Goal: Task Accomplishment & Management: Complete application form

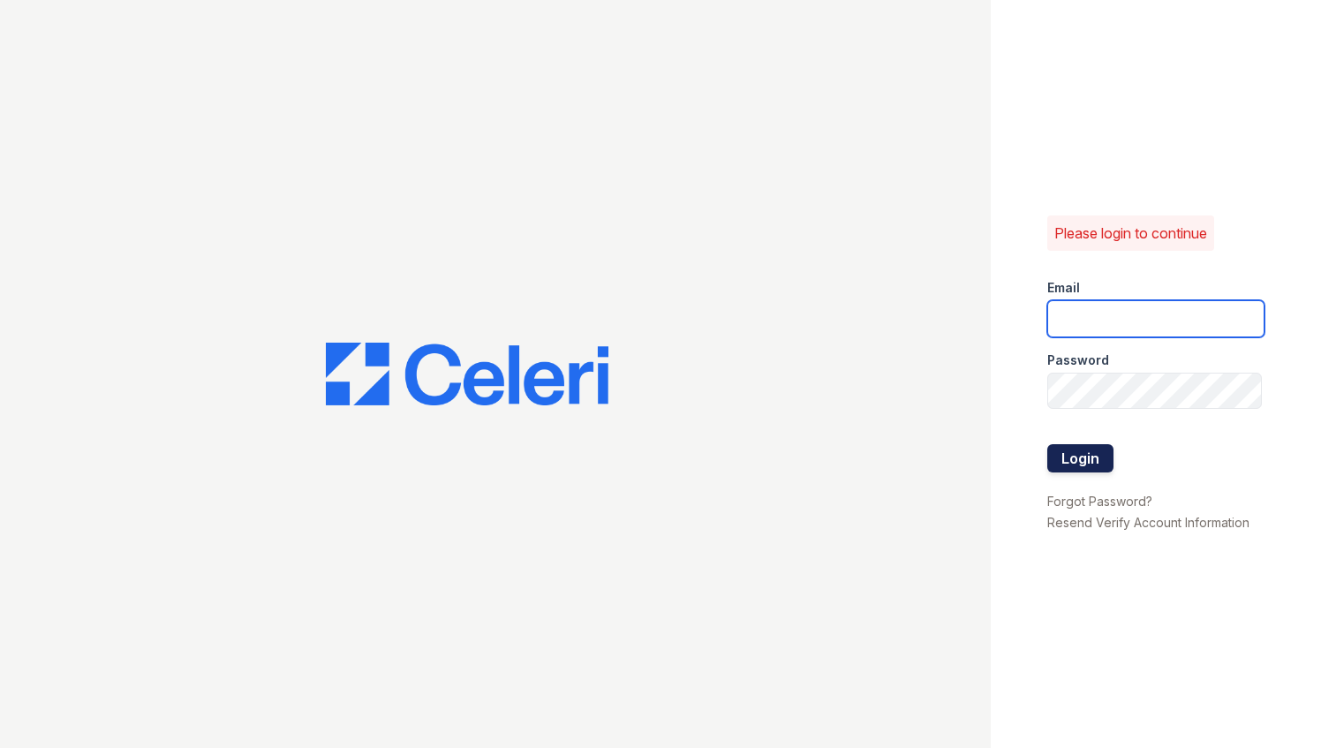
type input "[EMAIL_ADDRESS][DOMAIN_NAME]"
click at [1099, 456] on button "Login" at bounding box center [1080, 458] width 66 height 28
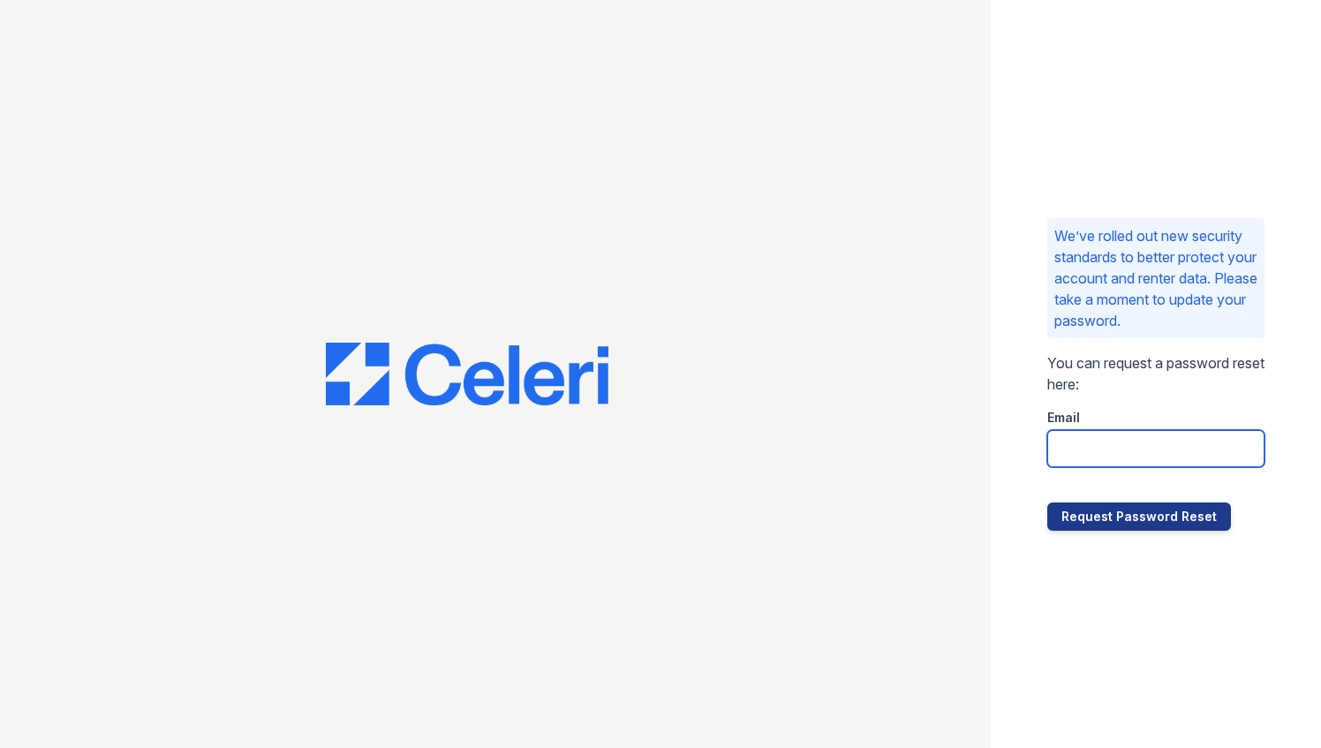
click at [1083, 438] on input "email" at bounding box center [1155, 448] width 217 height 37
type input "harbor1500lifemgr@greystar.com"
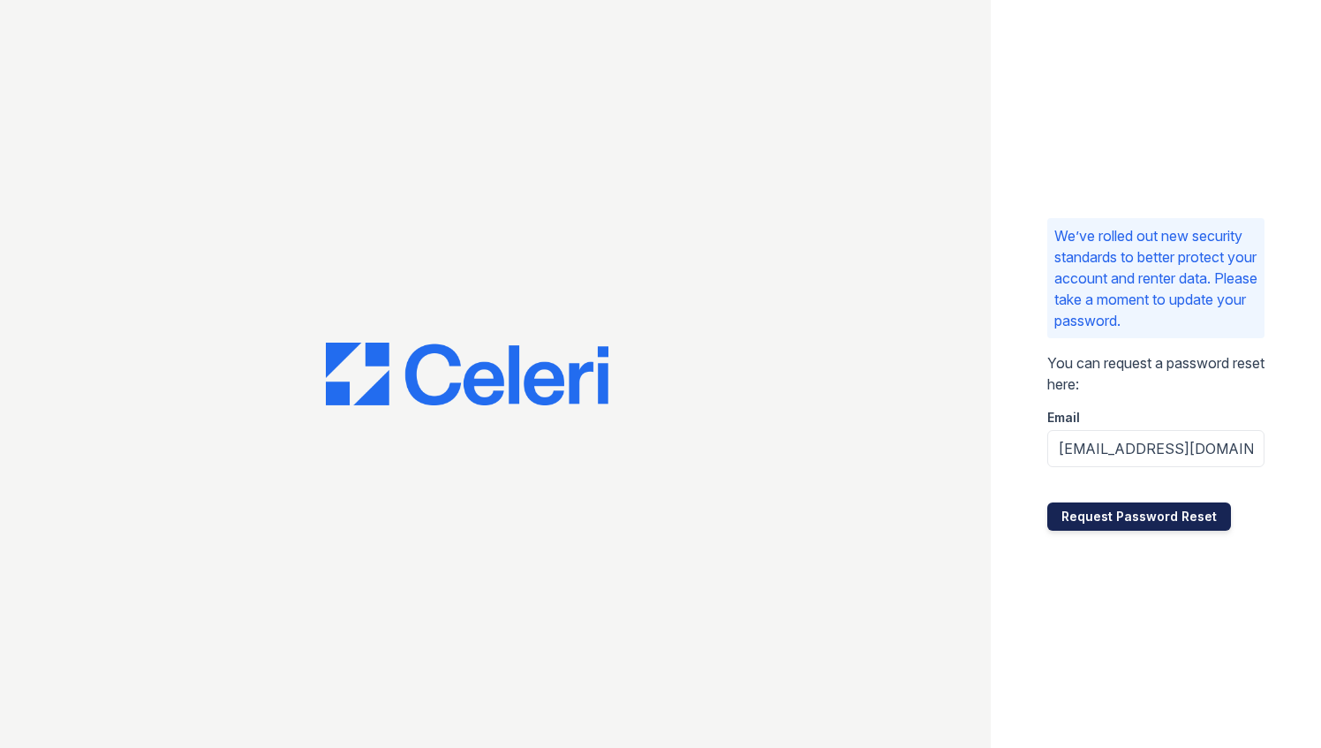
click at [1099, 527] on button "Request Password Reset" at bounding box center [1139, 516] width 184 height 28
drag, startPoint x: 0, startPoint y: 0, endPoint x: 714, endPoint y: 449, distance: 843.6
click at [714, 449] on div at bounding box center [495, 374] width 991 height 748
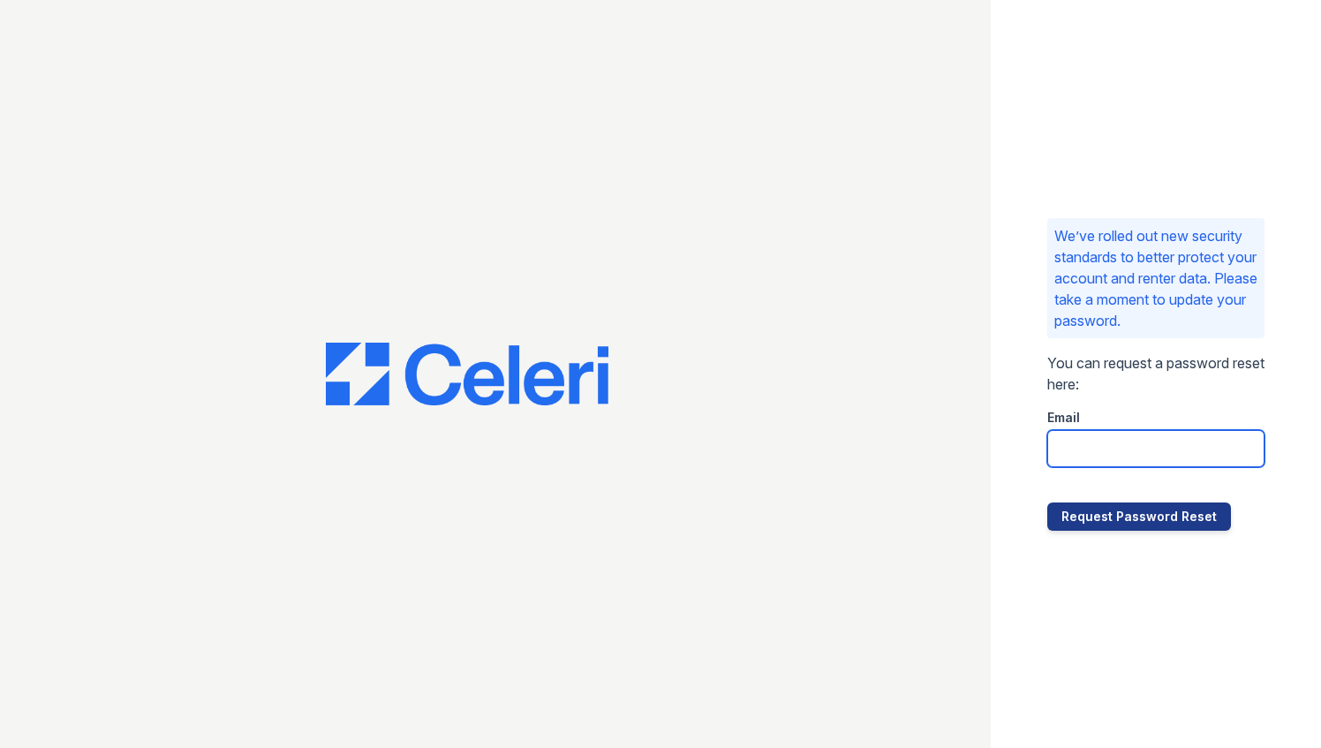
click at [1122, 455] on input "email" at bounding box center [1155, 448] width 217 height 37
type input "[EMAIL_ADDRESS][DOMAIN_NAME]"
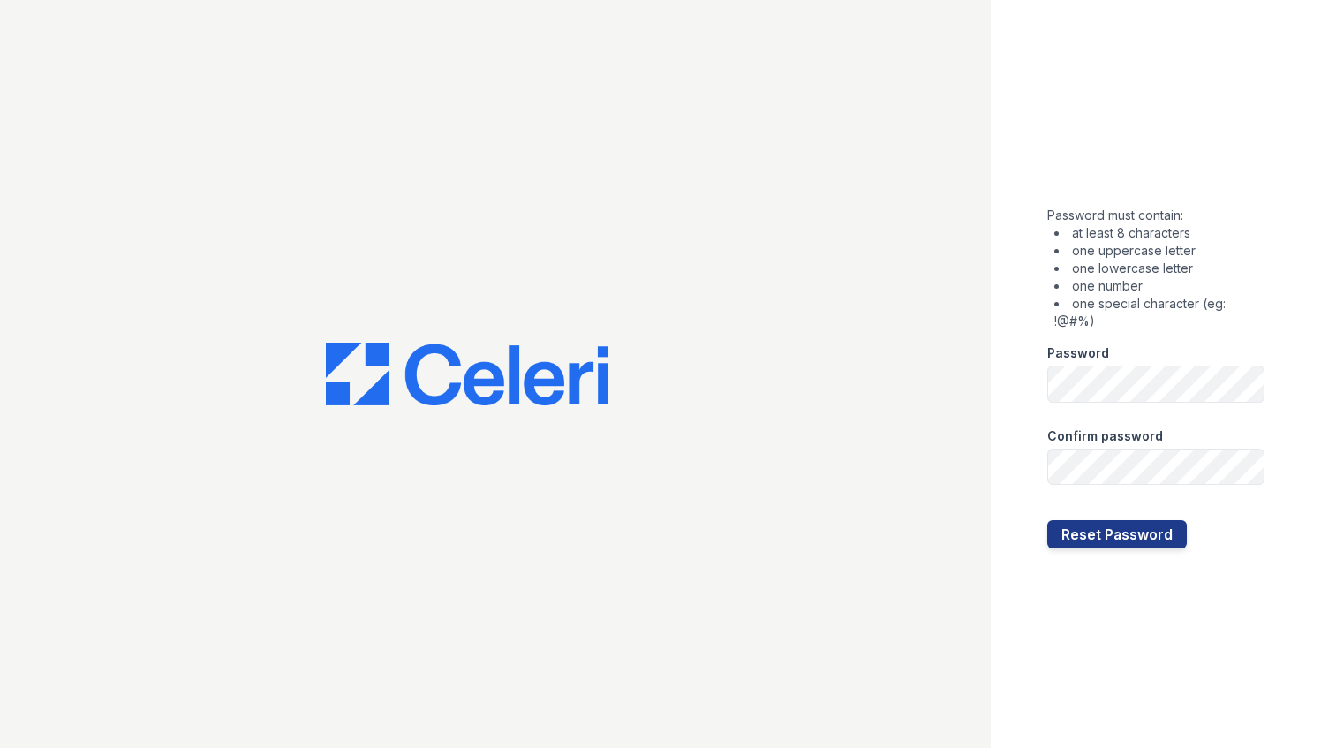
click at [1122, 353] on div "Password" at bounding box center [1155, 347] width 217 height 35
click at [1037, 416] on div "Password must contain: at least 8 characters one uppercase letter one lowercase…" at bounding box center [1156, 374] width 330 height 748
click at [1090, 521] on form "Password must contain: at least 8 characters one uppercase letter one lowercase…" at bounding box center [1155, 374] width 217 height 349
click at [1090, 525] on button "Reset Password" at bounding box center [1117, 534] width 140 height 28
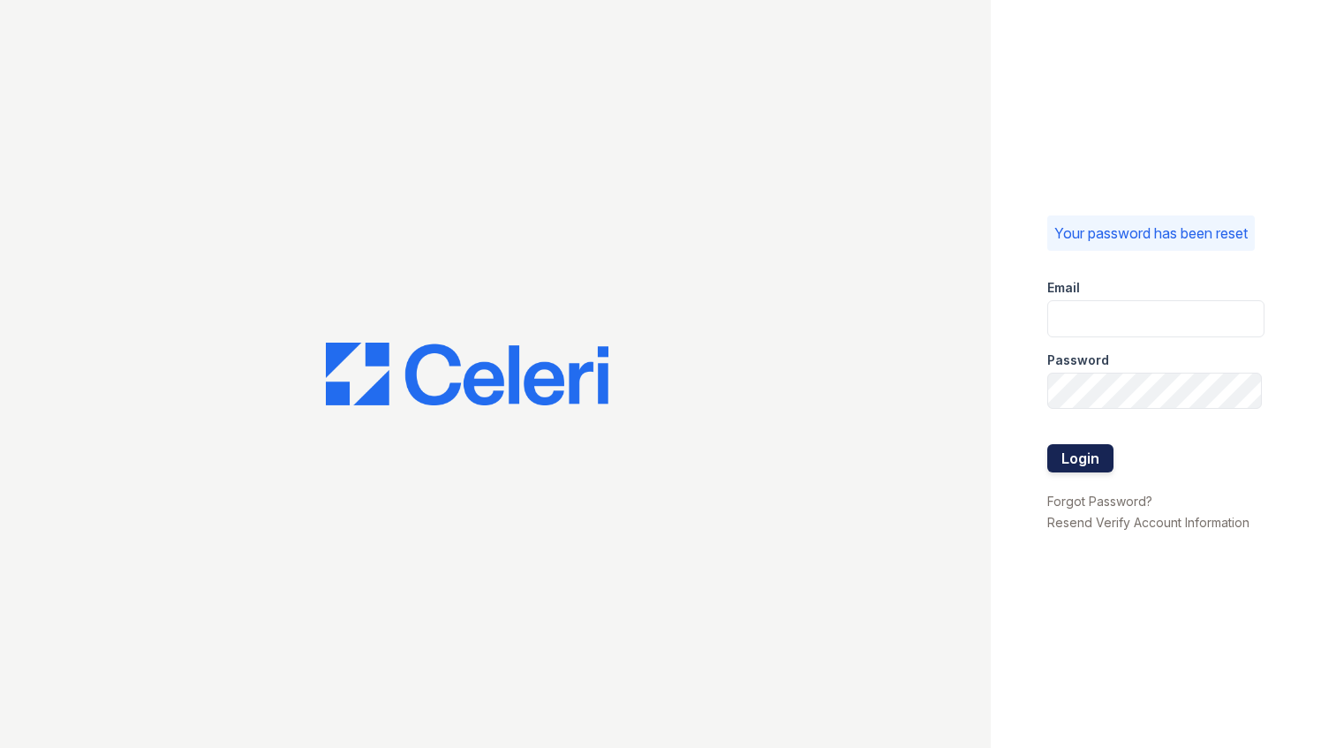
type input "harbor1500lifemgr@greystar.com"
click at [1083, 459] on button "Login" at bounding box center [1080, 458] width 66 height 28
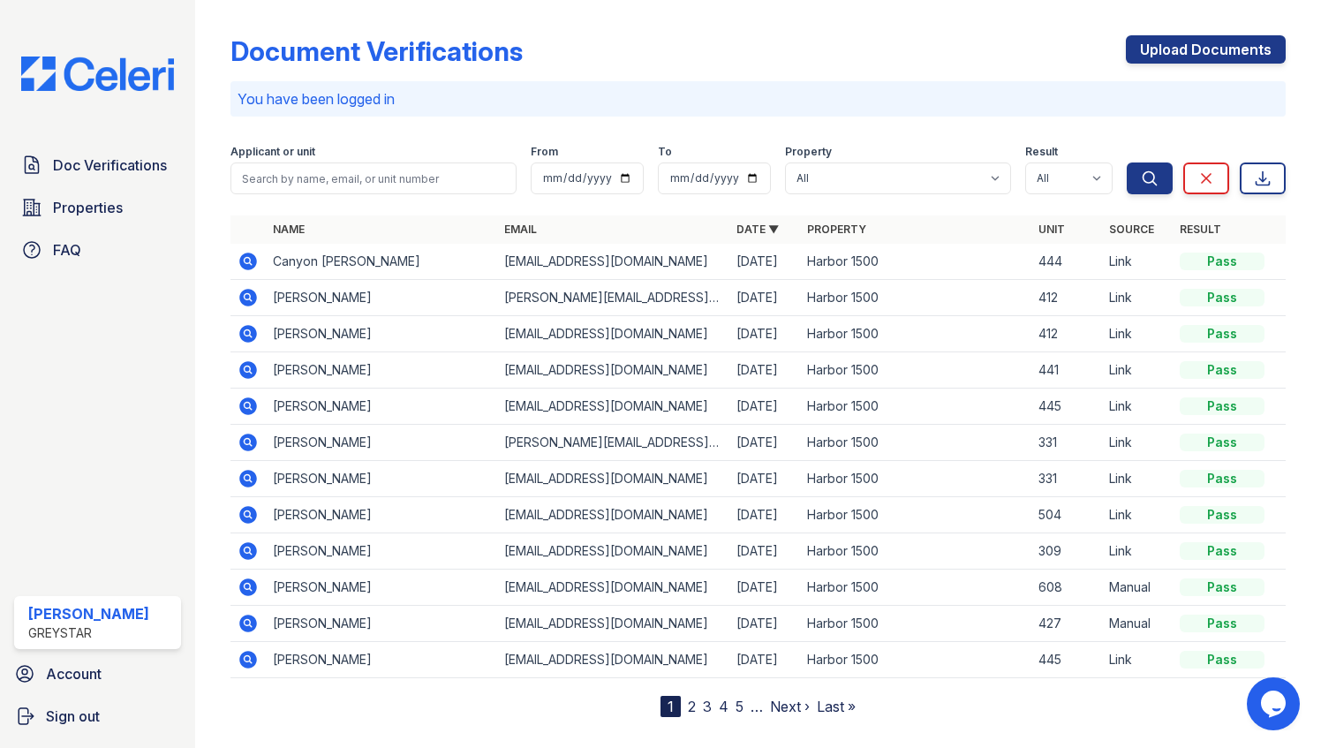
click at [358, 543] on td "Ziyuan Zhang" at bounding box center [382, 551] width 232 height 36
click at [244, 549] on icon at bounding box center [248, 550] width 21 height 21
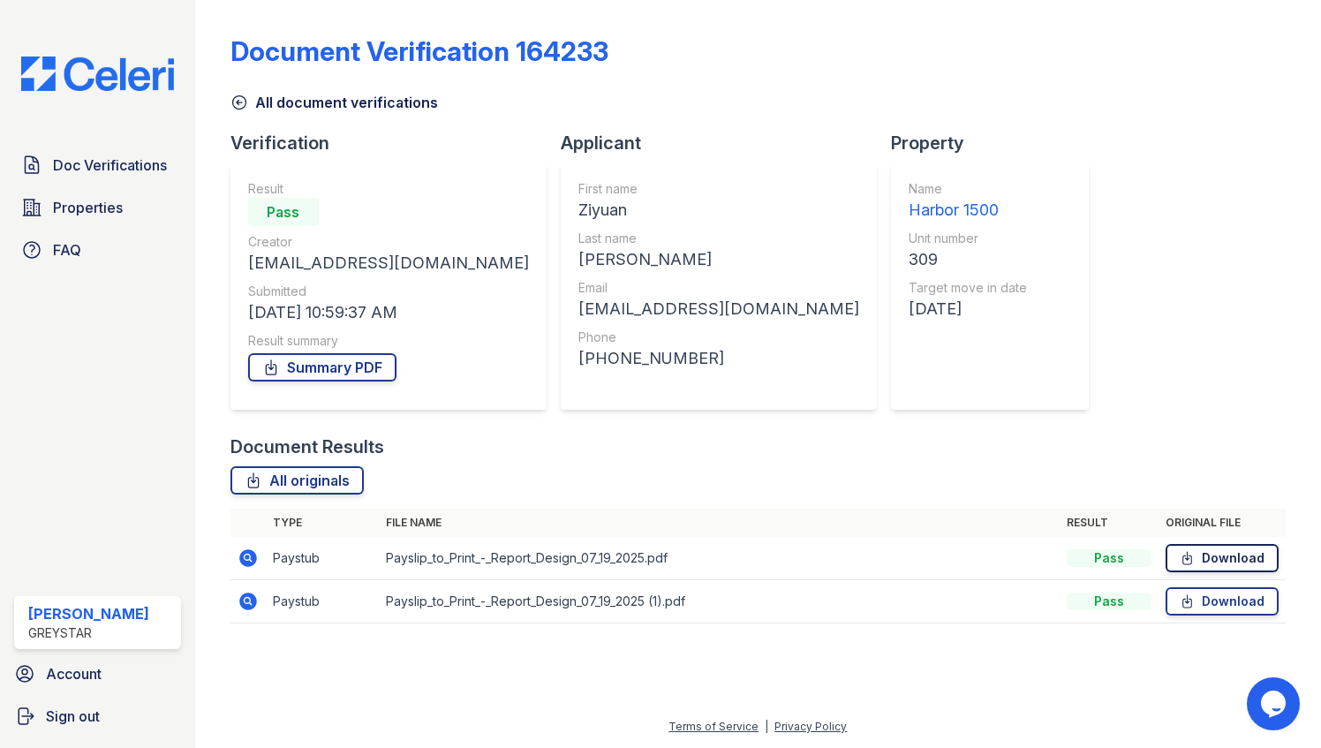
click at [1242, 561] on link "Download" at bounding box center [1222, 558] width 113 height 28
click at [1229, 602] on link "Download" at bounding box center [1222, 601] width 113 height 28
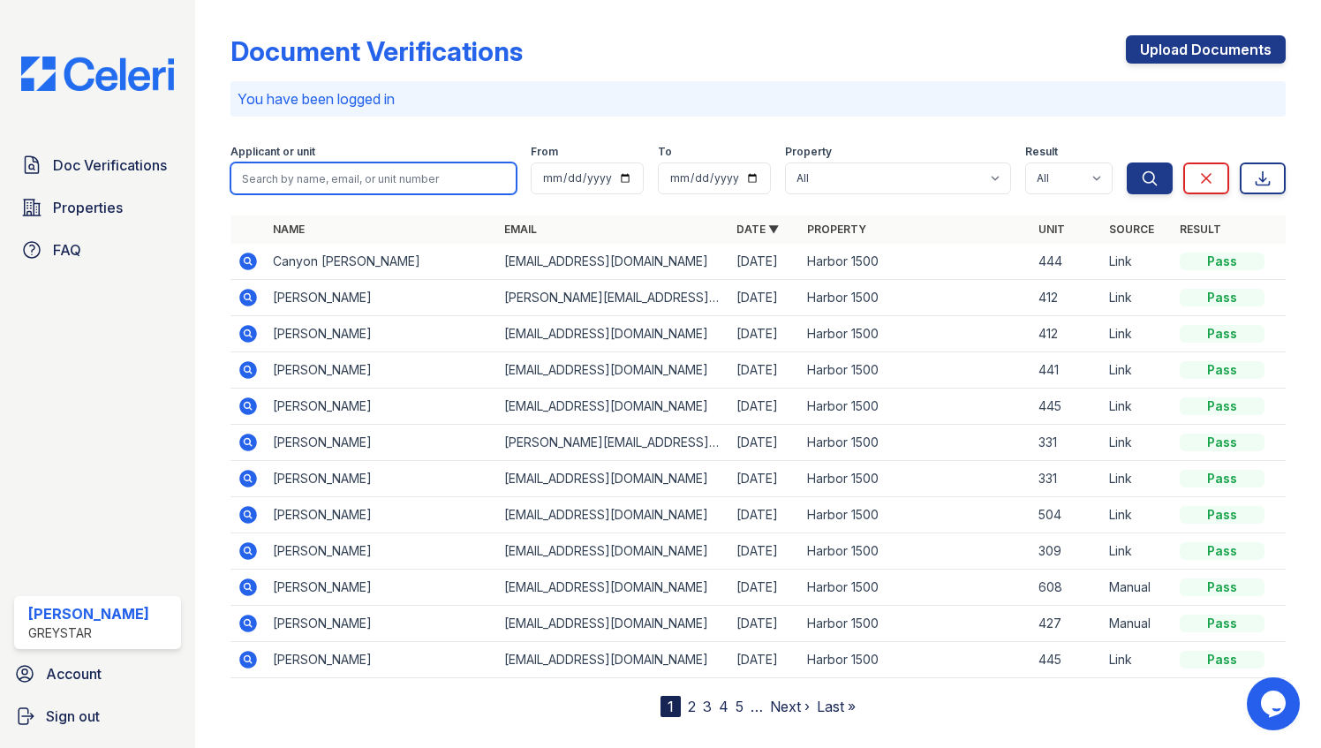
click at [333, 177] on input "search" at bounding box center [373, 178] width 287 height 32
type input "309"
click at [1127, 162] on button "Search" at bounding box center [1150, 178] width 46 height 32
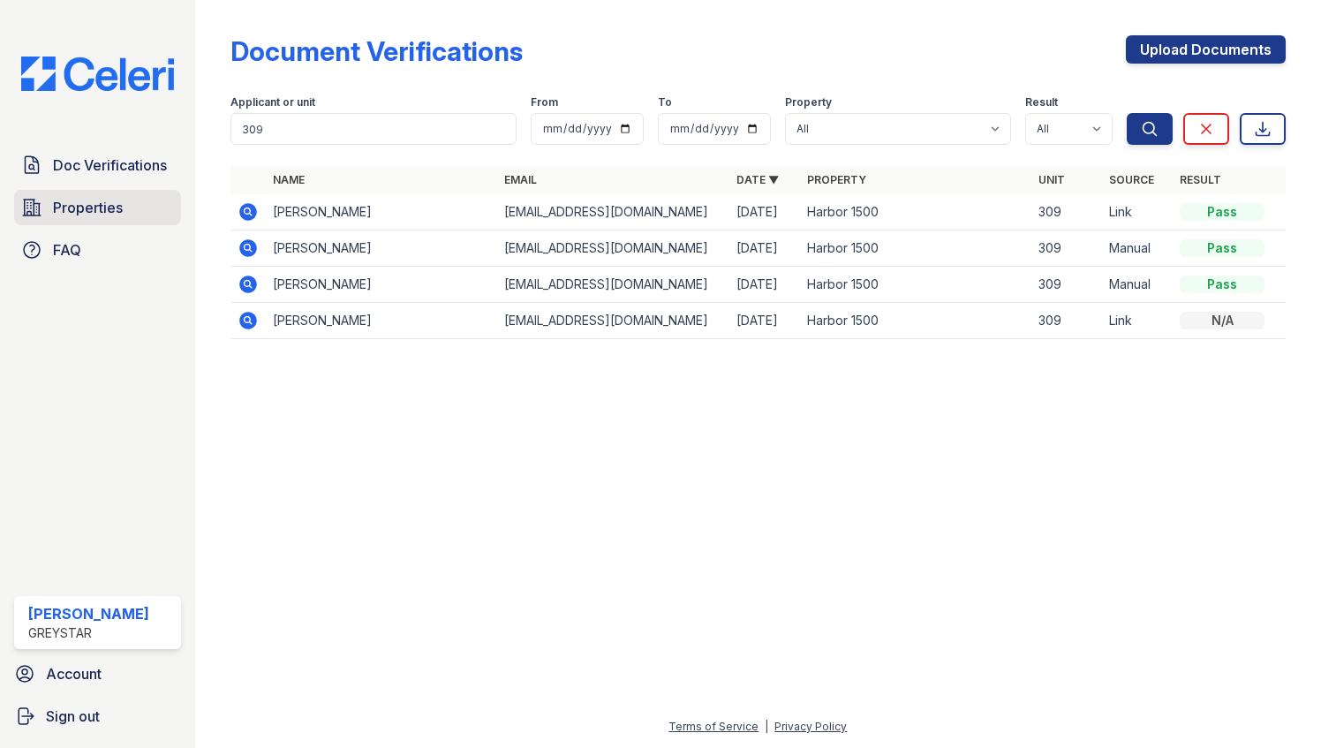
click at [42, 207] on link "Properties" at bounding box center [97, 207] width 167 height 35
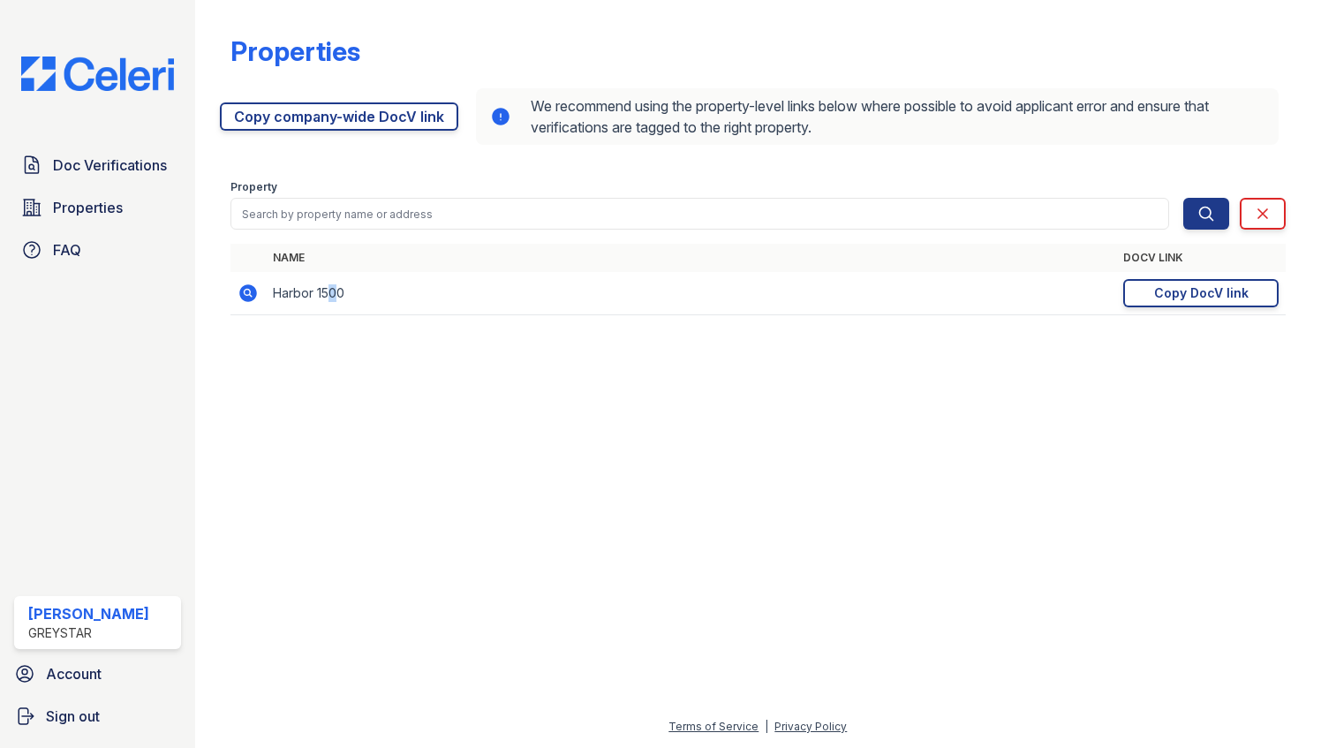
click at [332, 301] on td "Harbor 1500" at bounding box center [691, 293] width 851 height 43
click at [1157, 291] on div "Copy DocV link" at bounding box center [1201, 293] width 94 height 18
click at [122, 168] on span "Doc Verifications" at bounding box center [110, 165] width 114 height 21
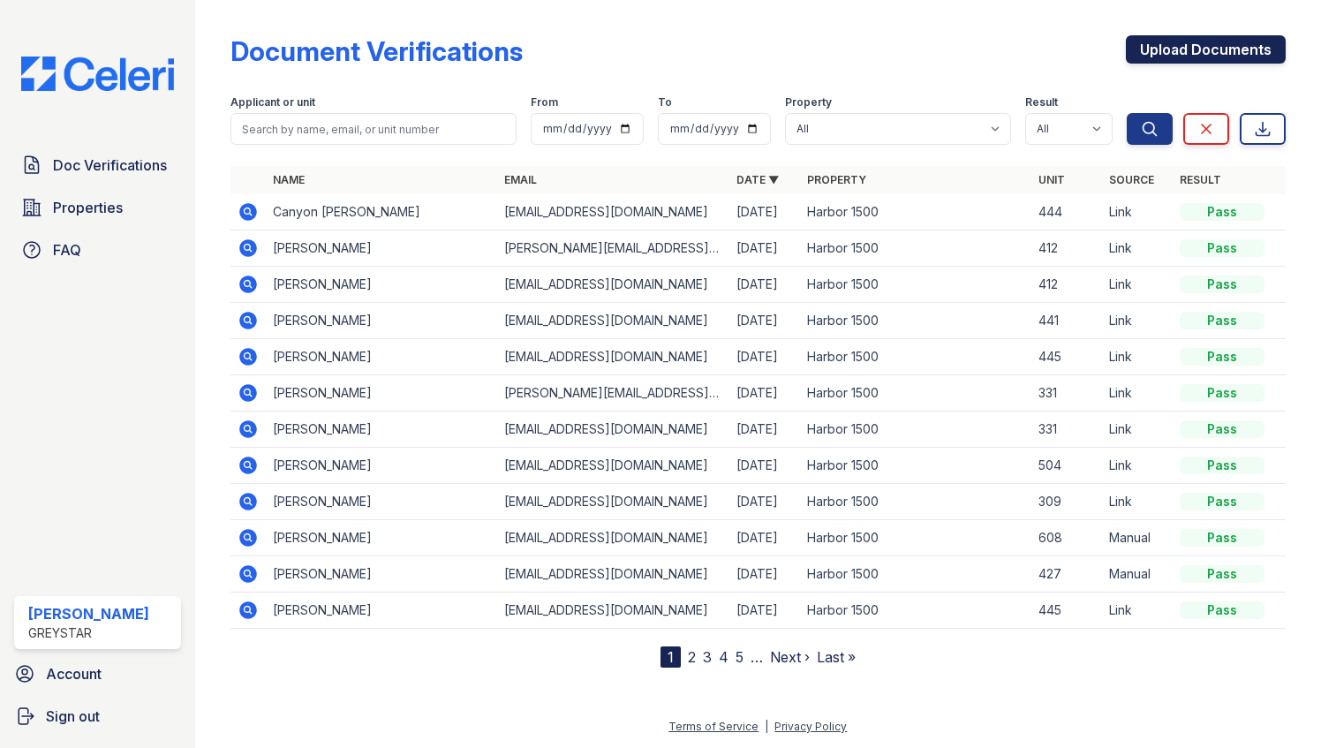
click at [1222, 46] on link "Upload Documents" at bounding box center [1206, 49] width 160 height 28
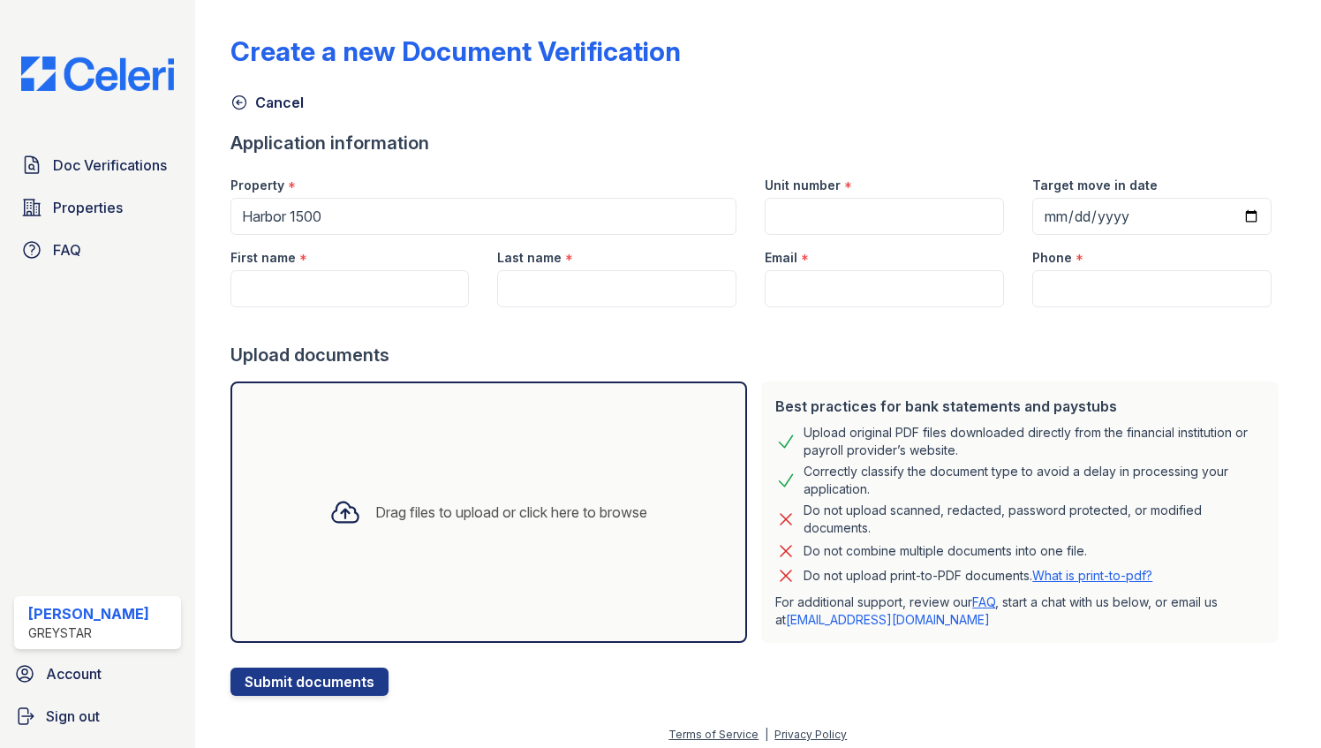
click at [579, 478] on div "Drag files to upload or click here to browse" at bounding box center [488, 511] width 517 height 261
click at [552, 525] on div "Drag files to upload or click here to browse" at bounding box center [488, 512] width 346 height 60
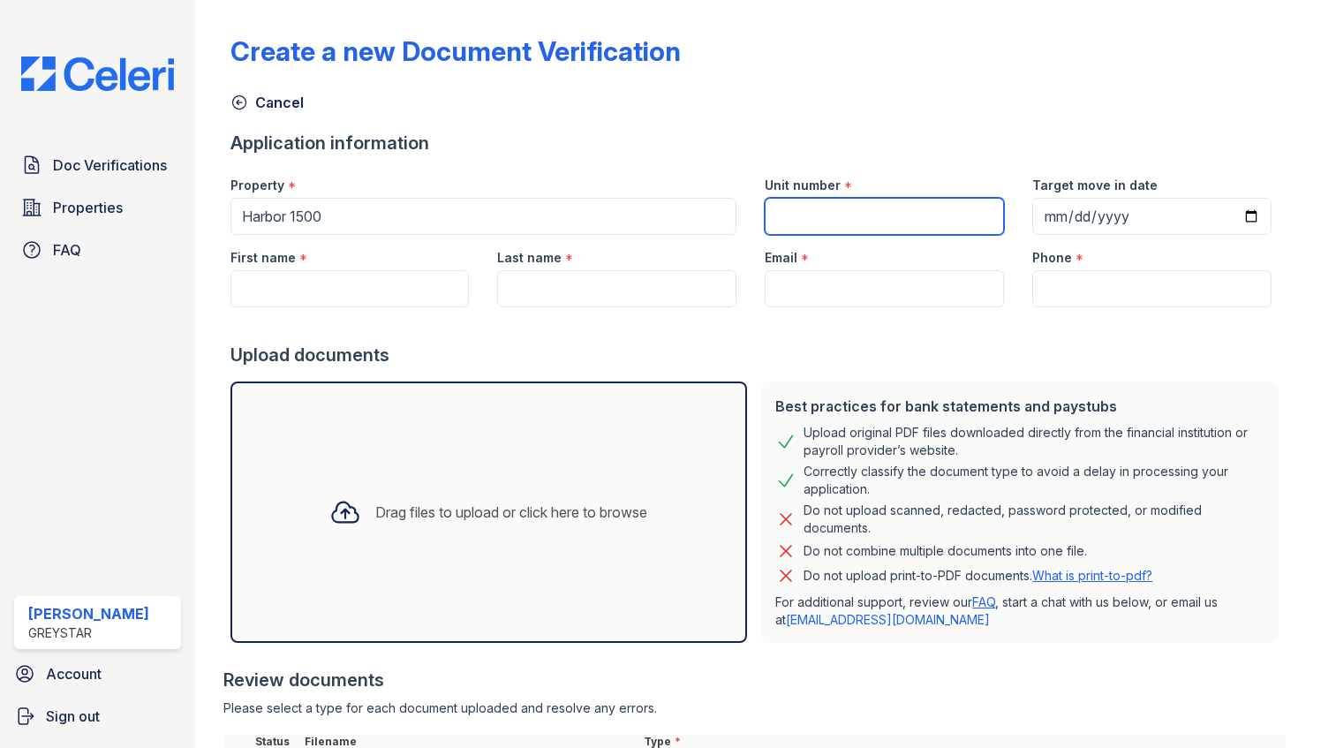
click at [807, 216] on input "Unit number" at bounding box center [884, 216] width 239 height 37
type input "309"
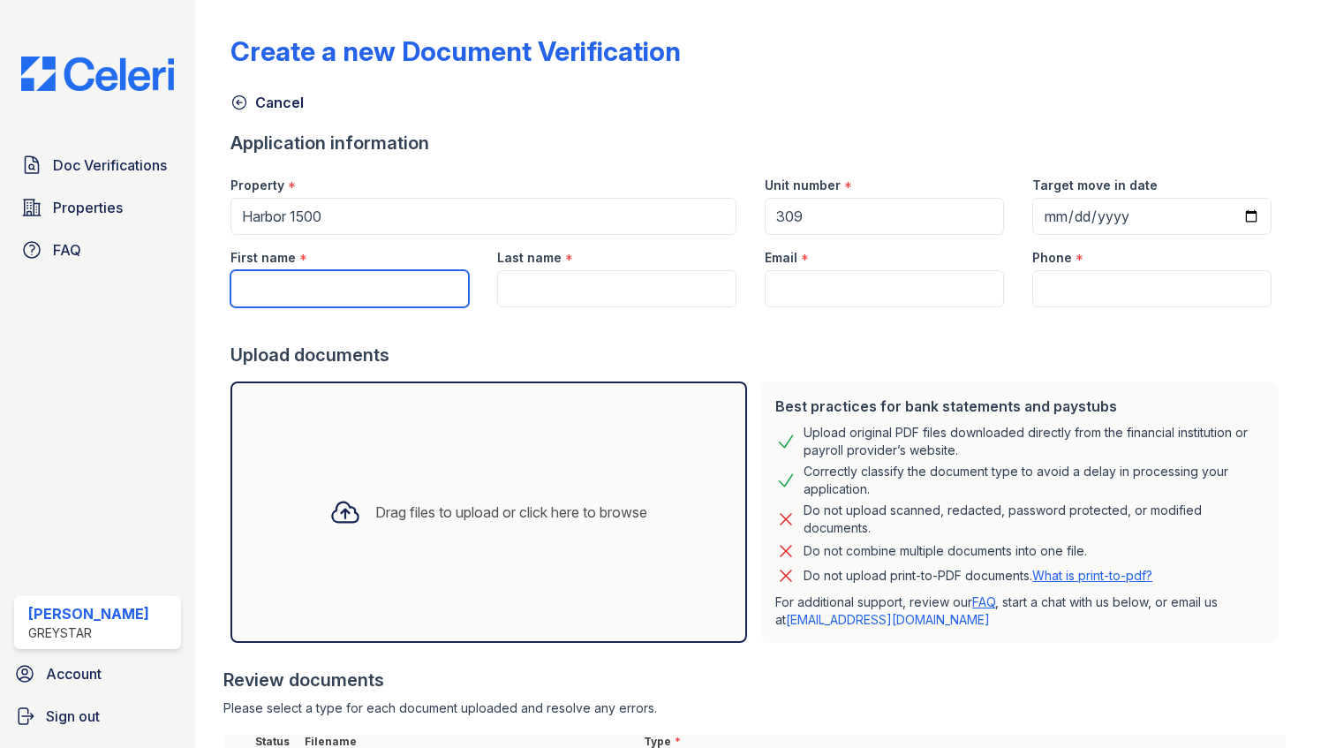
click at [412, 286] on input "First name" at bounding box center [349, 288] width 239 height 37
type input "Junyun"
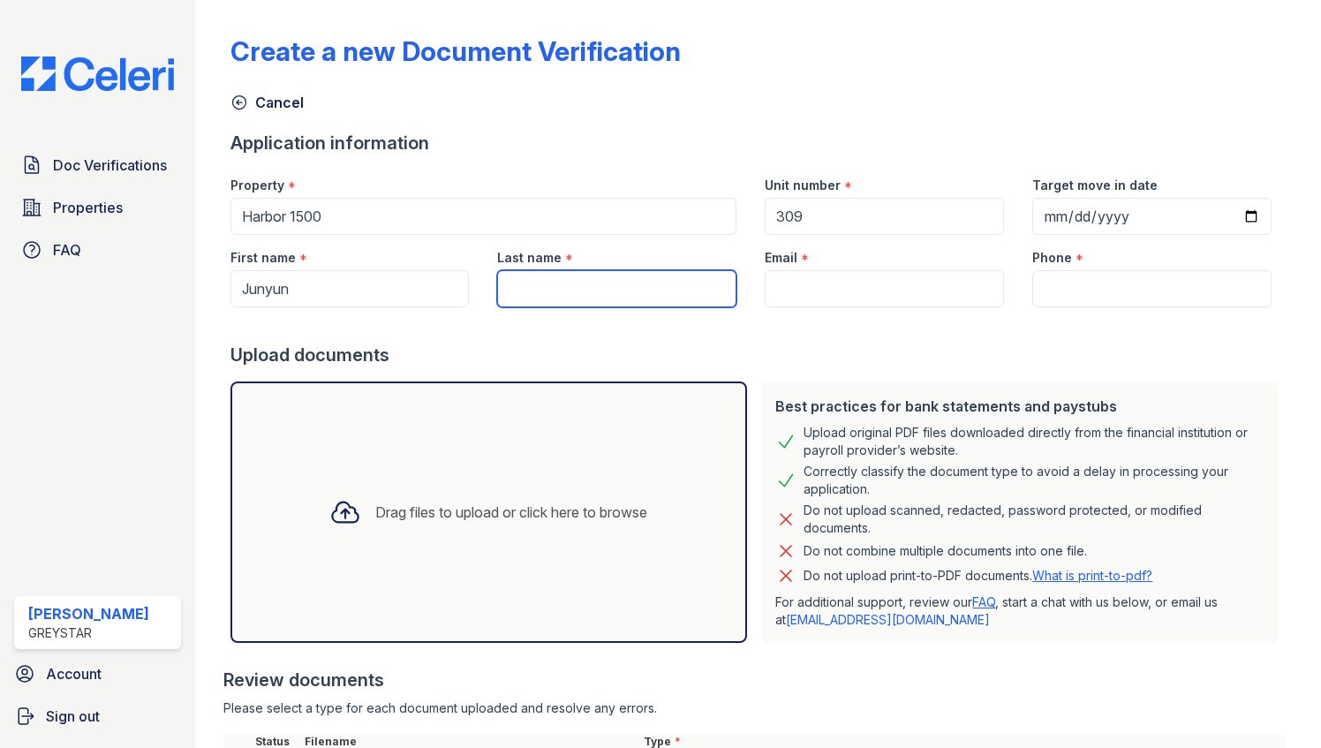
click at [535, 278] on input "Last name" at bounding box center [616, 288] width 239 height 37
type input "Hu"
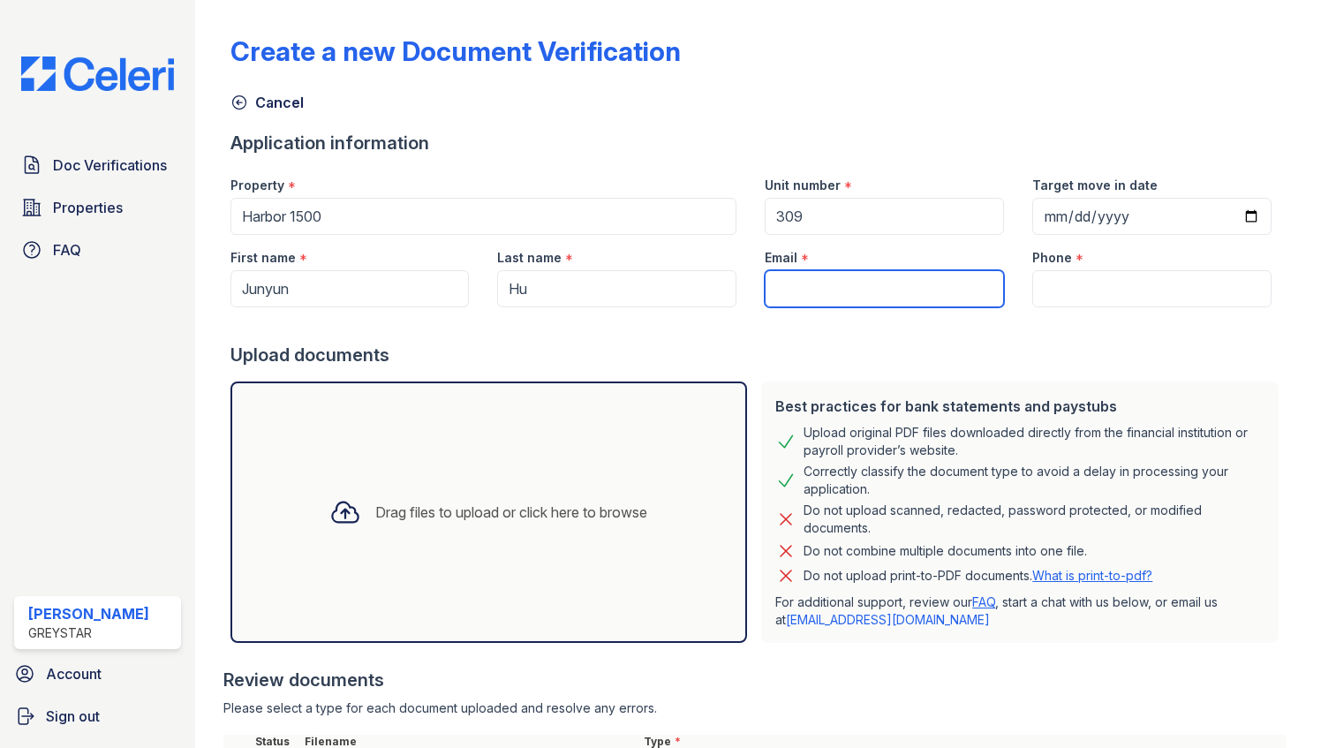
click at [914, 289] on input "Email" at bounding box center [884, 288] width 239 height 37
paste input "[DOMAIN_NAME][EMAIL_ADDRESS][DOMAIN_NAME]"
type input "[DOMAIN_NAME][EMAIL_ADDRESS][DOMAIN_NAME]"
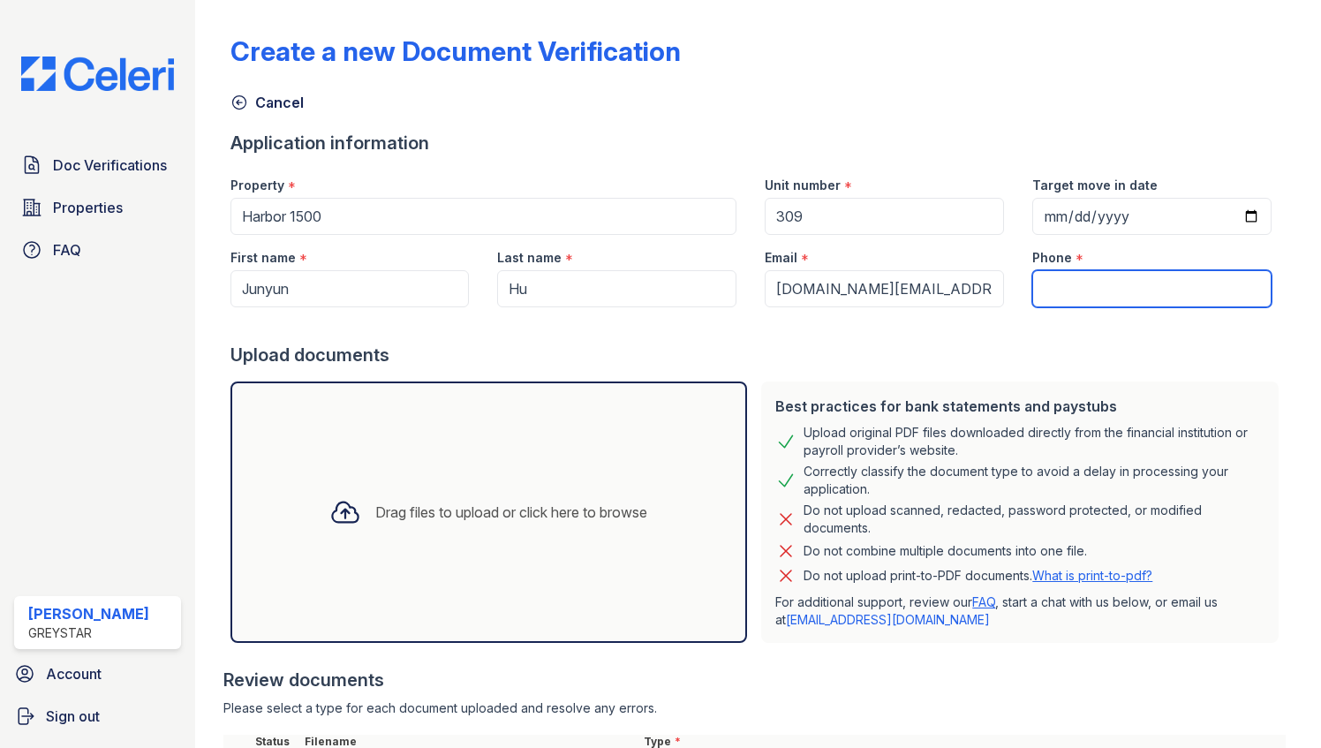
click at [1043, 279] on input "Phone" at bounding box center [1151, 288] width 239 height 37
paste input "(872) 296-1160"
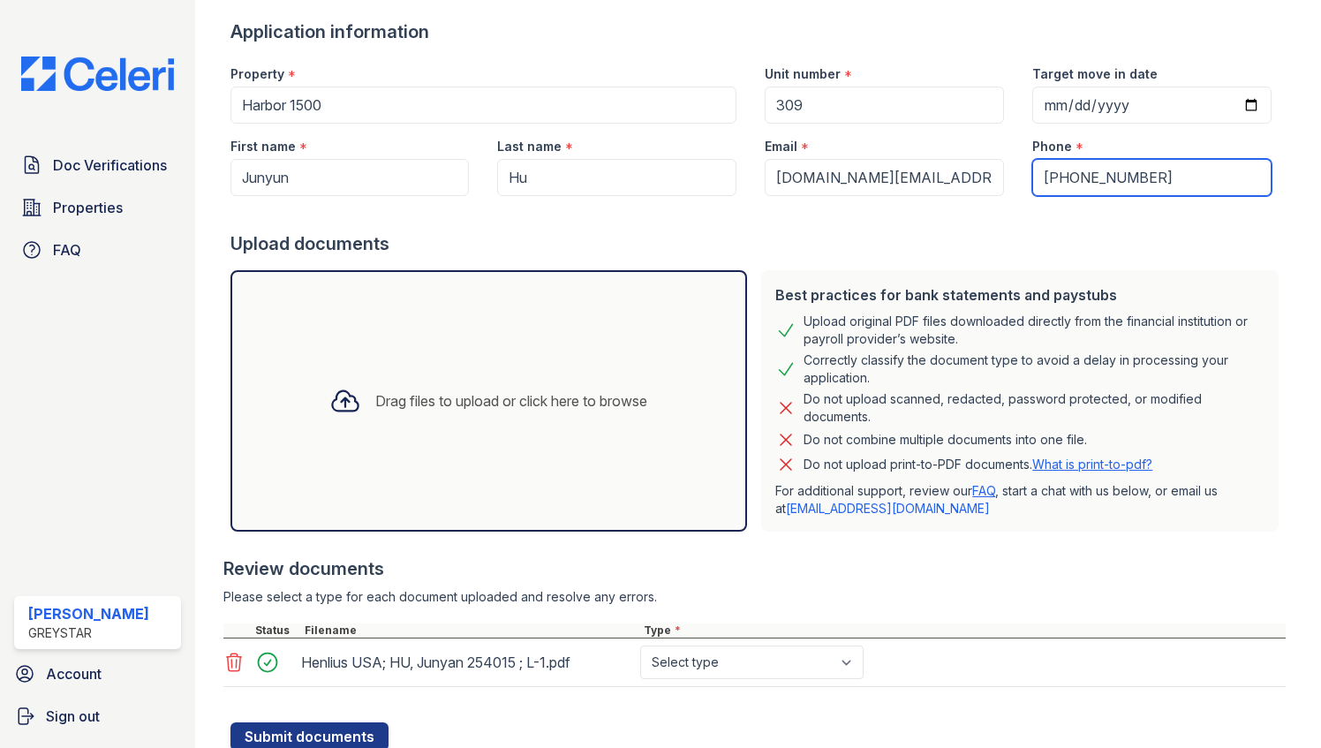
scroll to position [171, 0]
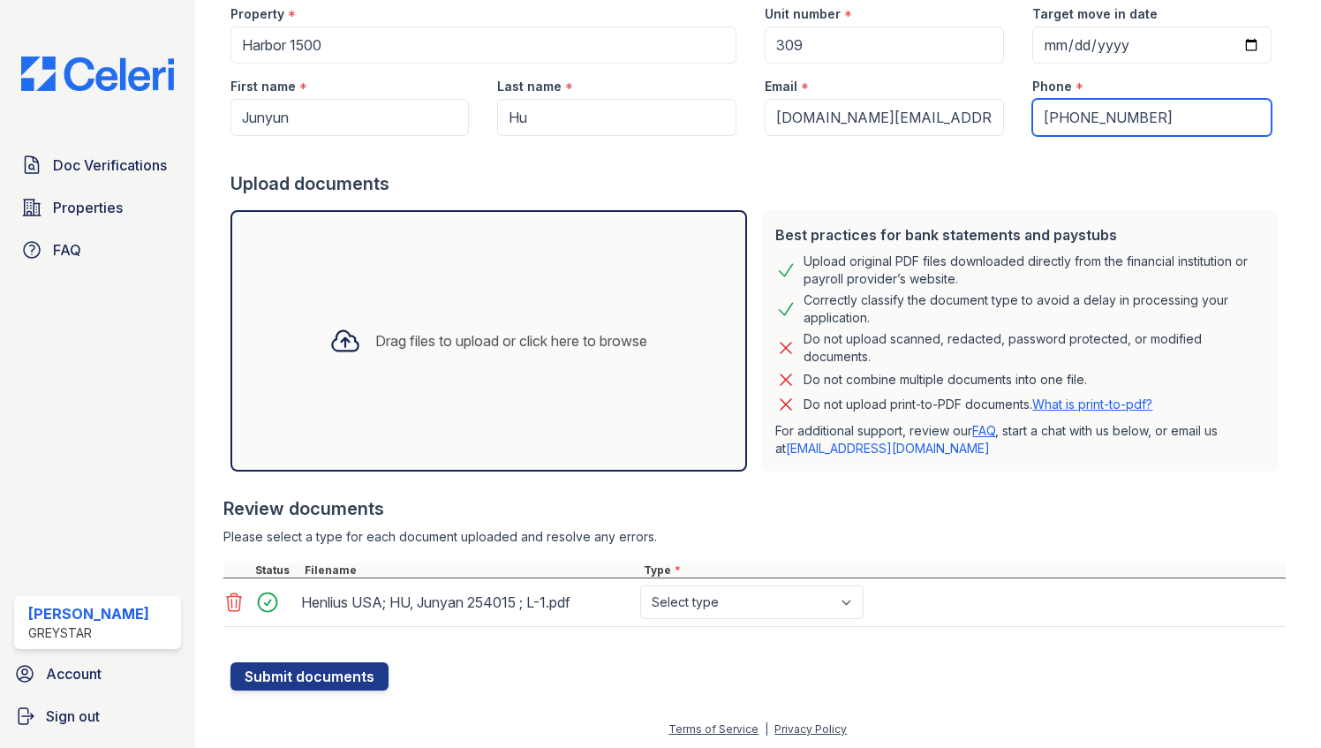
type input "(872) 296-1160"
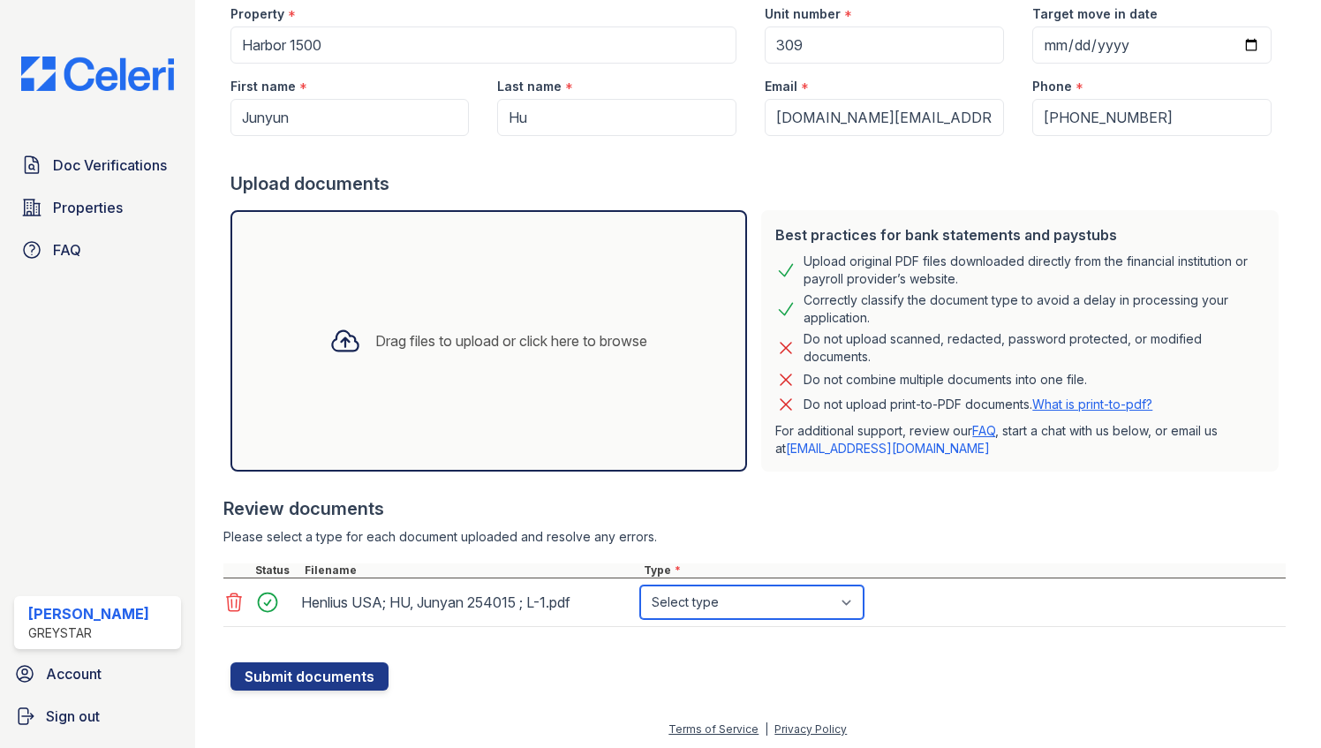
click at [679, 598] on select "Select type Paystub Bank Statement Offer Letter Tax Documents Benefit Award Let…" at bounding box center [751, 602] width 223 height 34
select select "offer_letter"
click at [640, 585] on select "Select type Paystub Bank Statement Offer Letter Tax Documents Benefit Award Let…" at bounding box center [751, 602] width 223 height 34
click at [729, 605] on select "Select type Paystub Bank Statement Offer Letter Tax Documents Benefit Award Let…" at bounding box center [751, 602] width 223 height 34
click at [640, 585] on select "Select type Paystub Bank Statement Offer Letter Tax Documents Benefit Award Let…" at bounding box center [751, 602] width 223 height 34
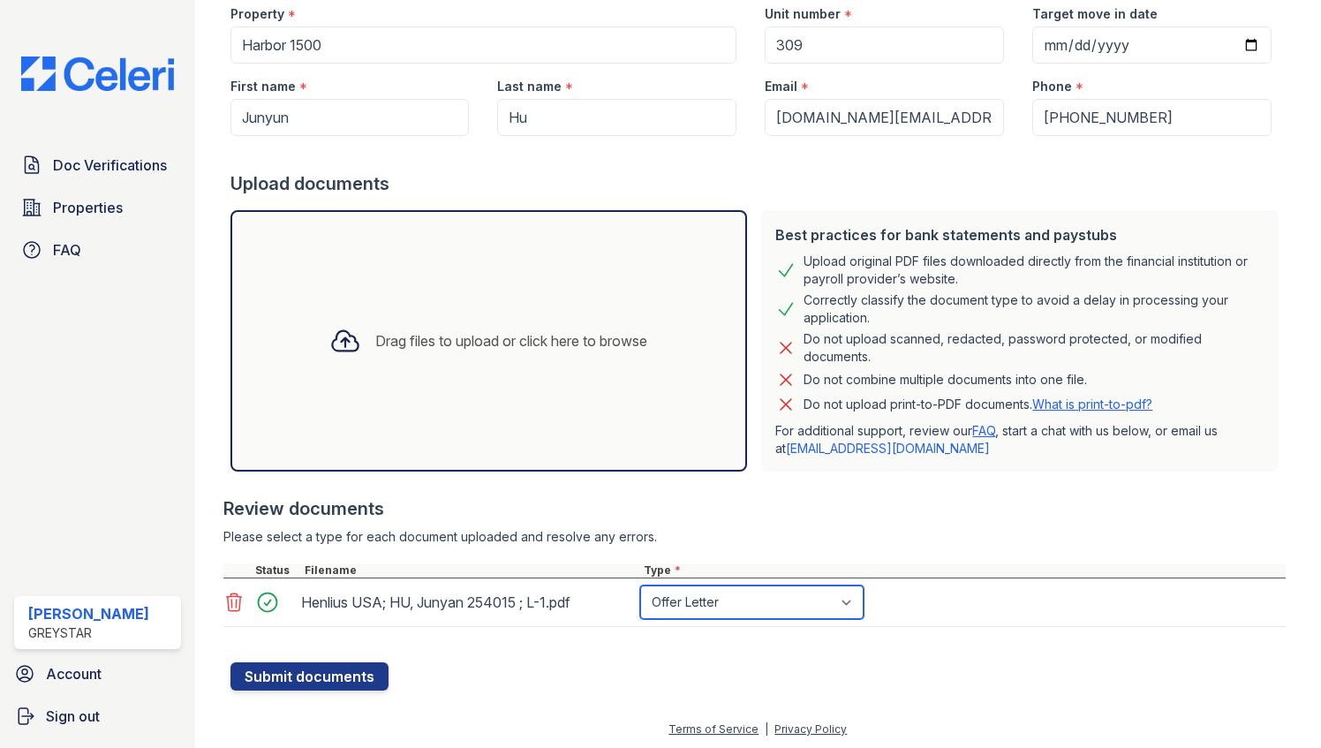
click at [654, 601] on select "Select type Paystub Bank Statement Offer Letter Tax Documents Benefit Award Let…" at bounding box center [751, 602] width 223 height 34
click at [607, 682] on form "Application information Property * Harbor 1500 Unit number * 309 Target move in…" at bounding box center [758, 324] width 1056 height 731
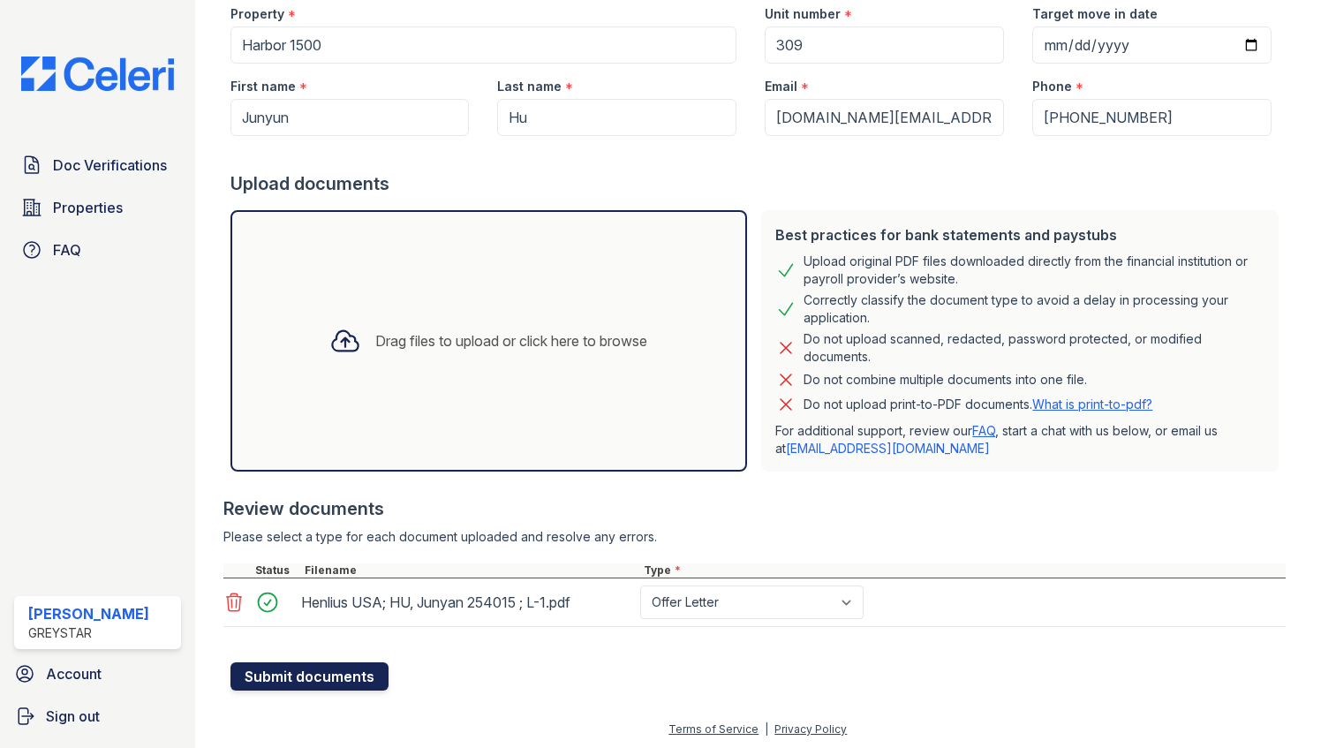
click at [277, 672] on button "Submit documents" at bounding box center [309, 676] width 158 height 28
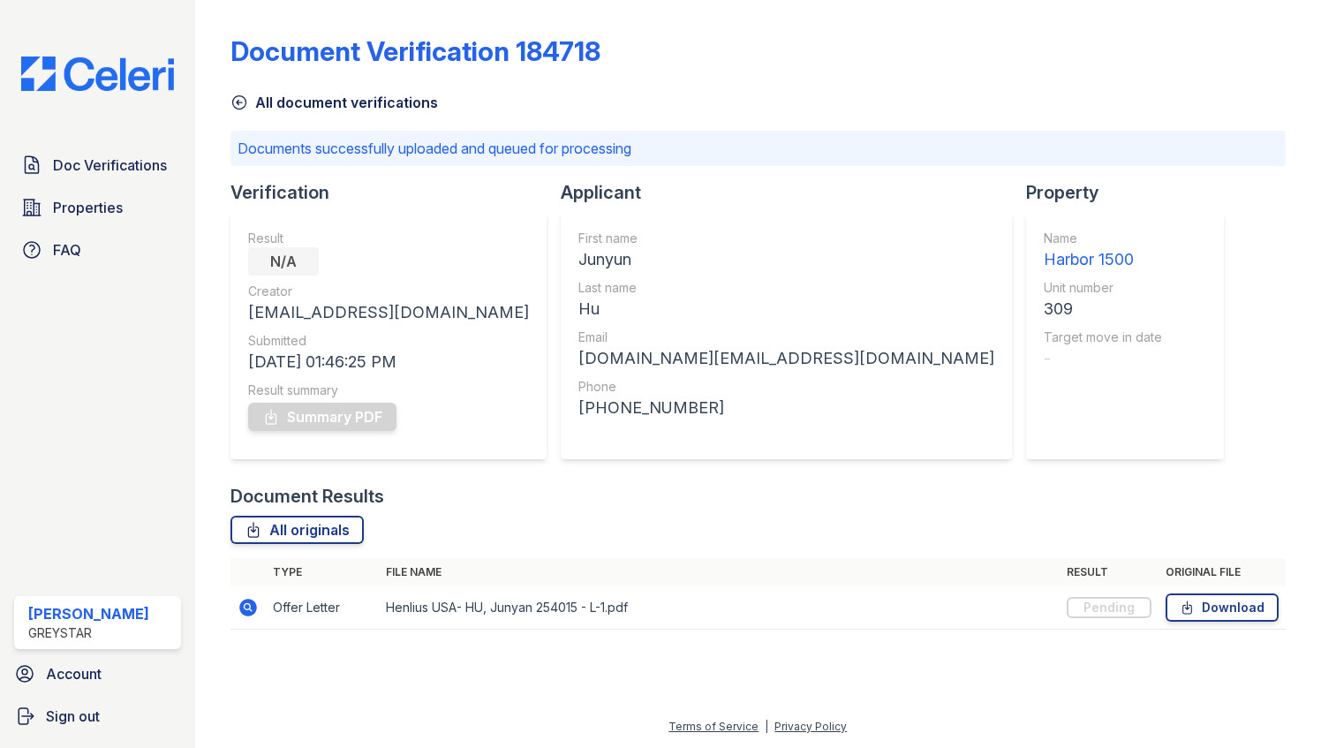
click at [325, 434] on div "Result N/A Creator Harbor1500lifemgr@greystar.com Submitted 08/29/25 01:46:25 P…" at bounding box center [388, 336] width 281 height 212
click at [325, 417] on div "Summary PDF" at bounding box center [388, 416] width 281 height 35
click at [114, 166] on span "Doc Verifications" at bounding box center [110, 165] width 114 height 21
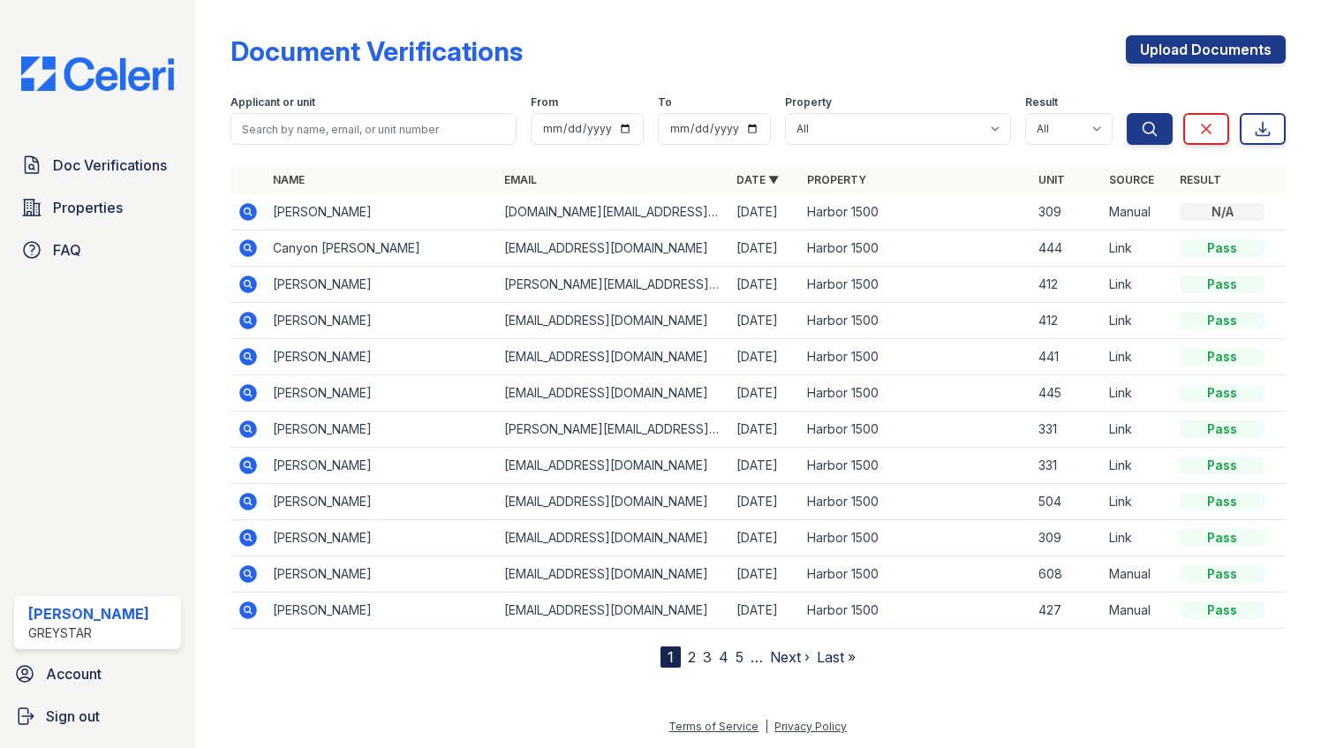
click at [1246, 214] on div "N/A" at bounding box center [1222, 212] width 85 height 18
click at [276, 214] on td "[PERSON_NAME]" at bounding box center [382, 212] width 232 height 36
click at [248, 212] on icon at bounding box center [247, 210] width 4 height 4
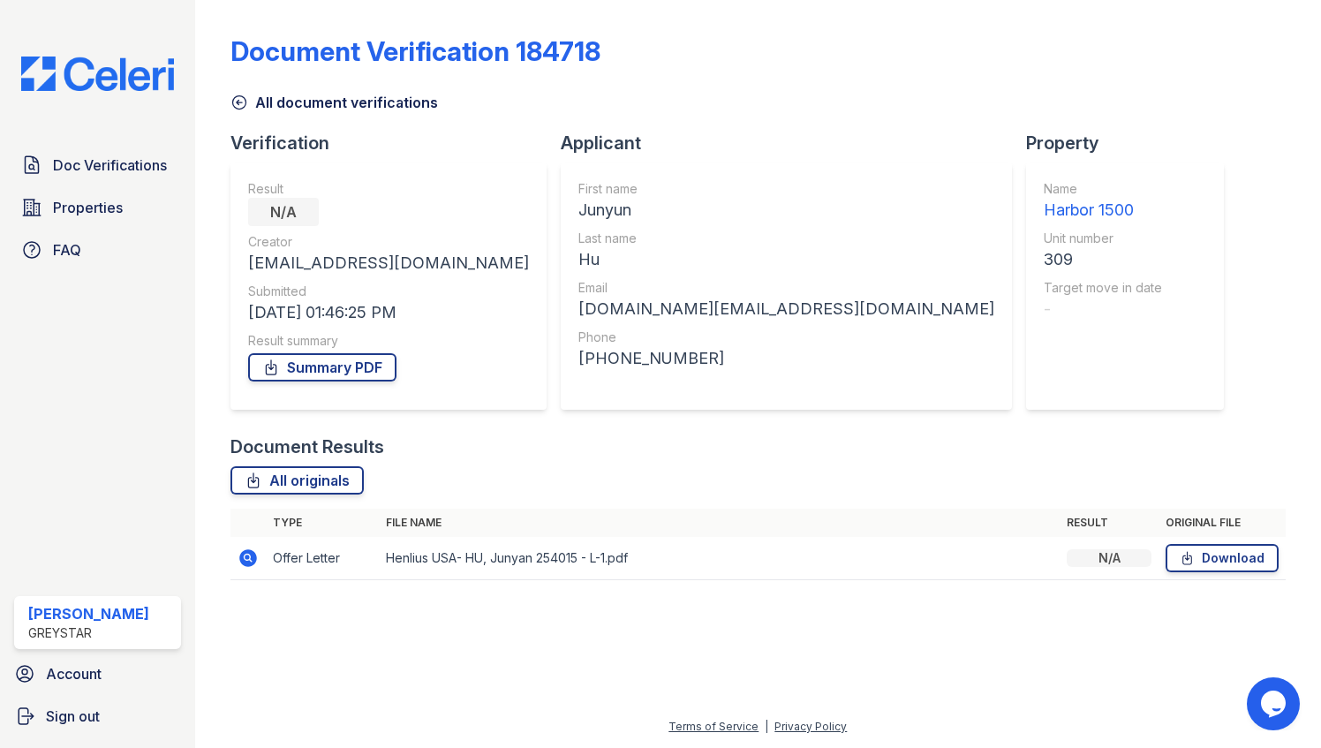
click at [1114, 565] on div "N/A" at bounding box center [1109, 558] width 85 height 18
click at [1114, 562] on div "N/A" at bounding box center [1109, 558] width 85 height 18
click at [1114, 560] on div "N/A" at bounding box center [1109, 558] width 85 height 18
click at [244, 563] on icon at bounding box center [248, 558] width 18 height 18
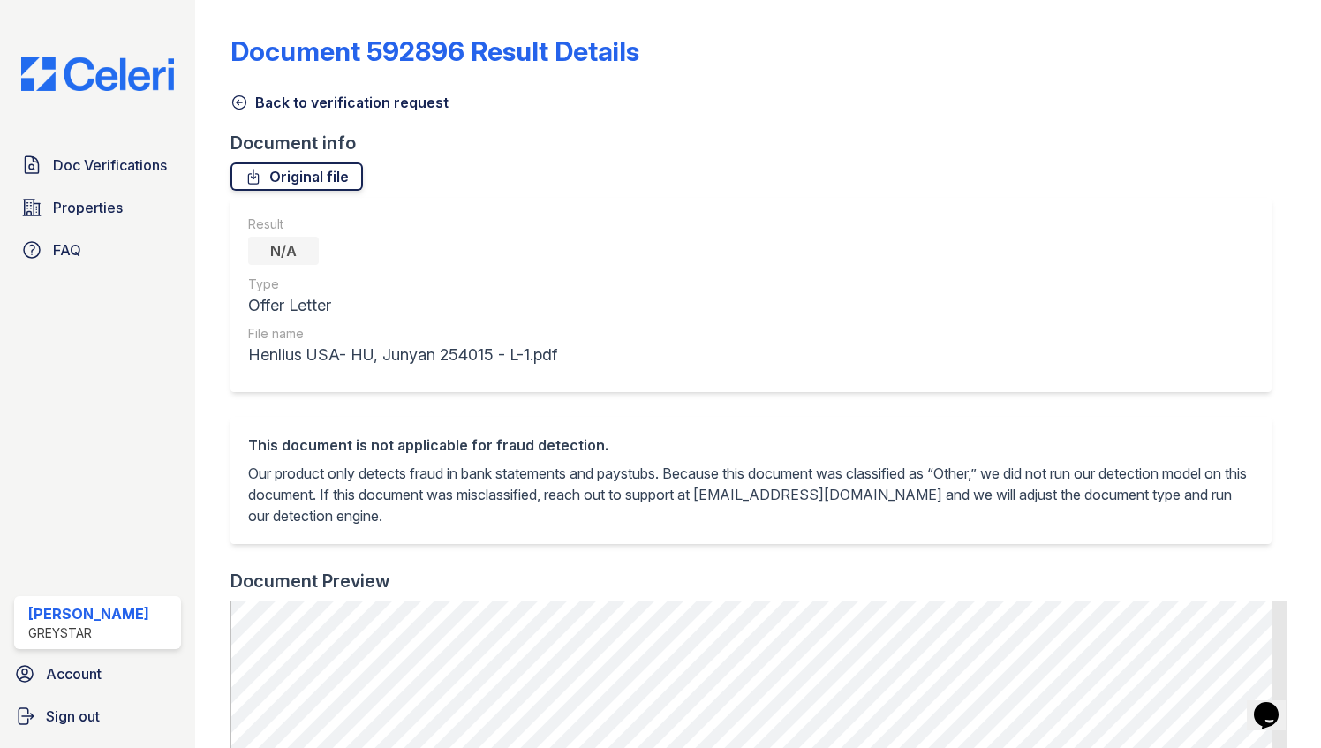
click at [265, 182] on link "Original file" at bounding box center [296, 176] width 132 height 28
click at [242, 99] on icon at bounding box center [239, 103] width 18 height 18
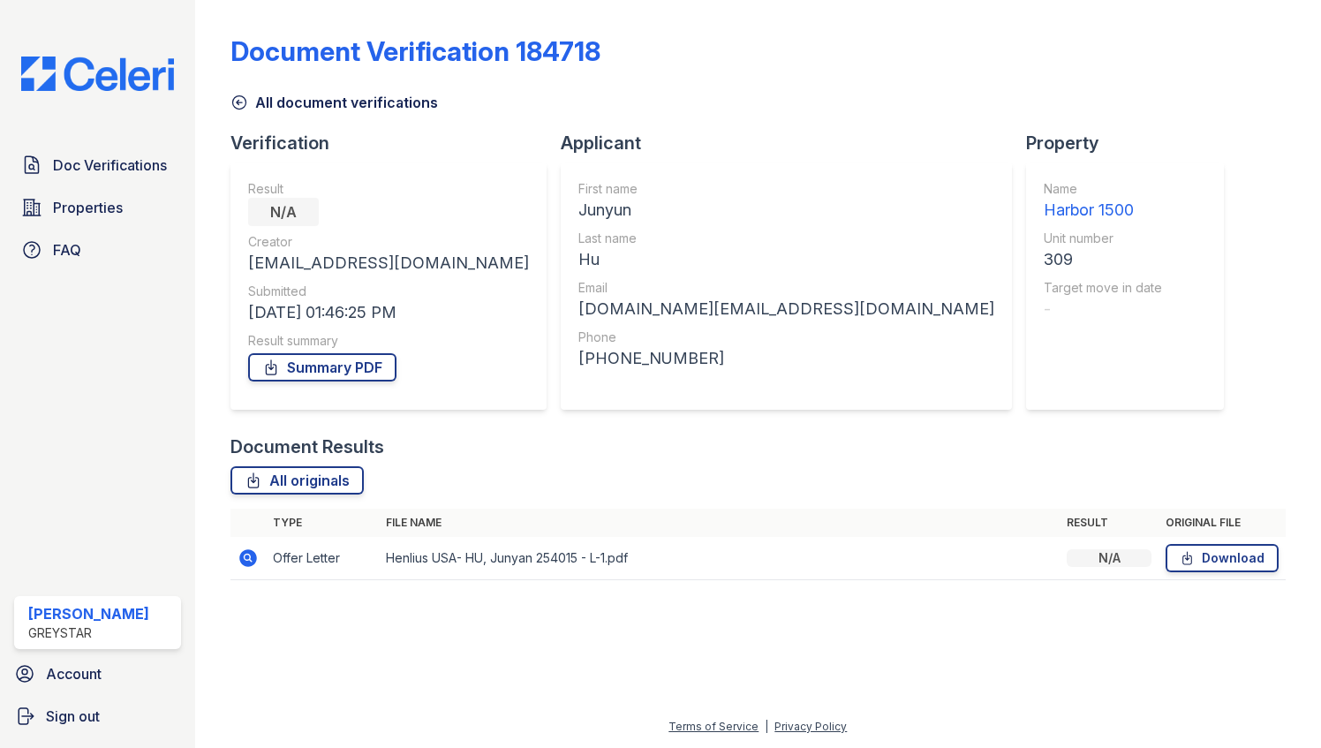
drag, startPoint x: 69, startPoint y: 245, endPoint x: 133, endPoint y: 344, distance: 118.8
drag, startPoint x: 133, startPoint y: 344, endPoint x: 72, endPoint y: 330, distance: 63.4
click at [72, 334] on div "Doc Verifications Properties FAQ Jeryline De Nully Greystar Account Sign out" at bounding box center [97, 374] width 195 height 748
click at [101, 178] on link "Doc Verifications" at bounding box center [97, 164] width 167 height 35
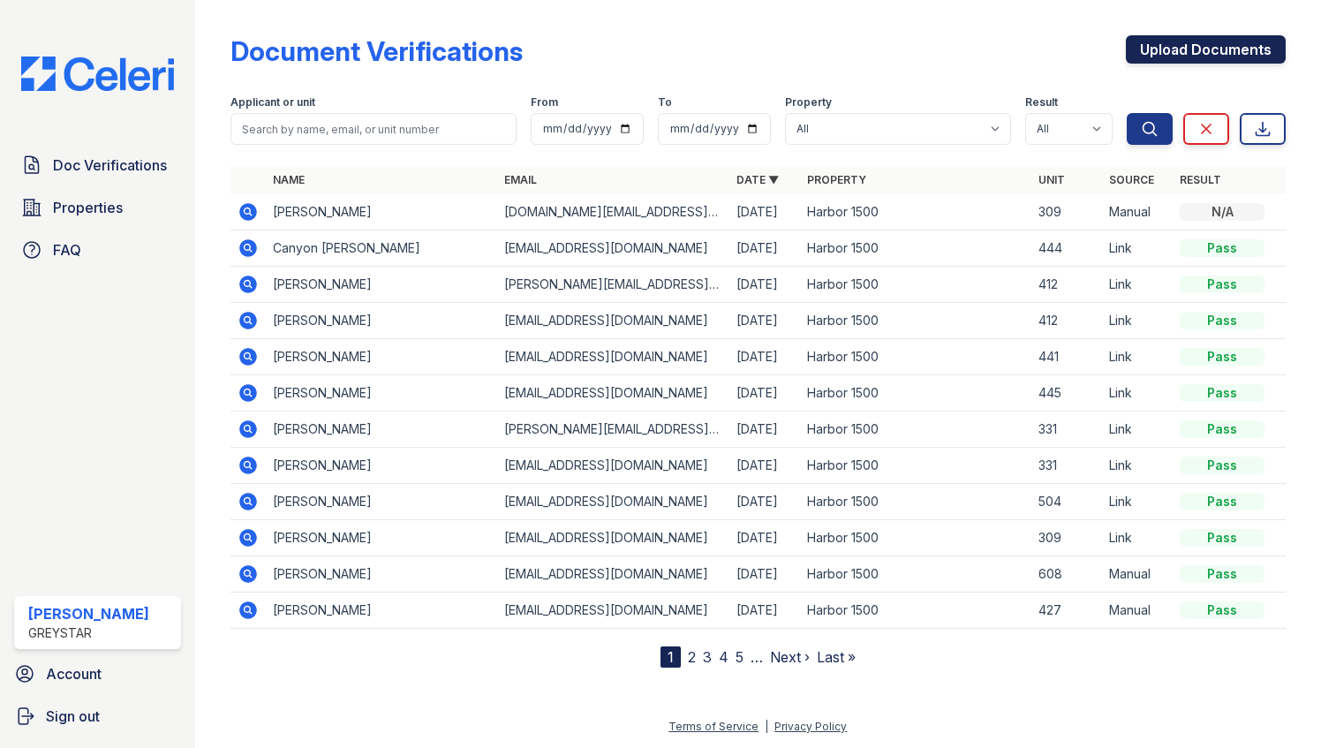
click at [1194, 56] on link "Upload Documents" at bounding box center [1206, 49] width 160 height 28
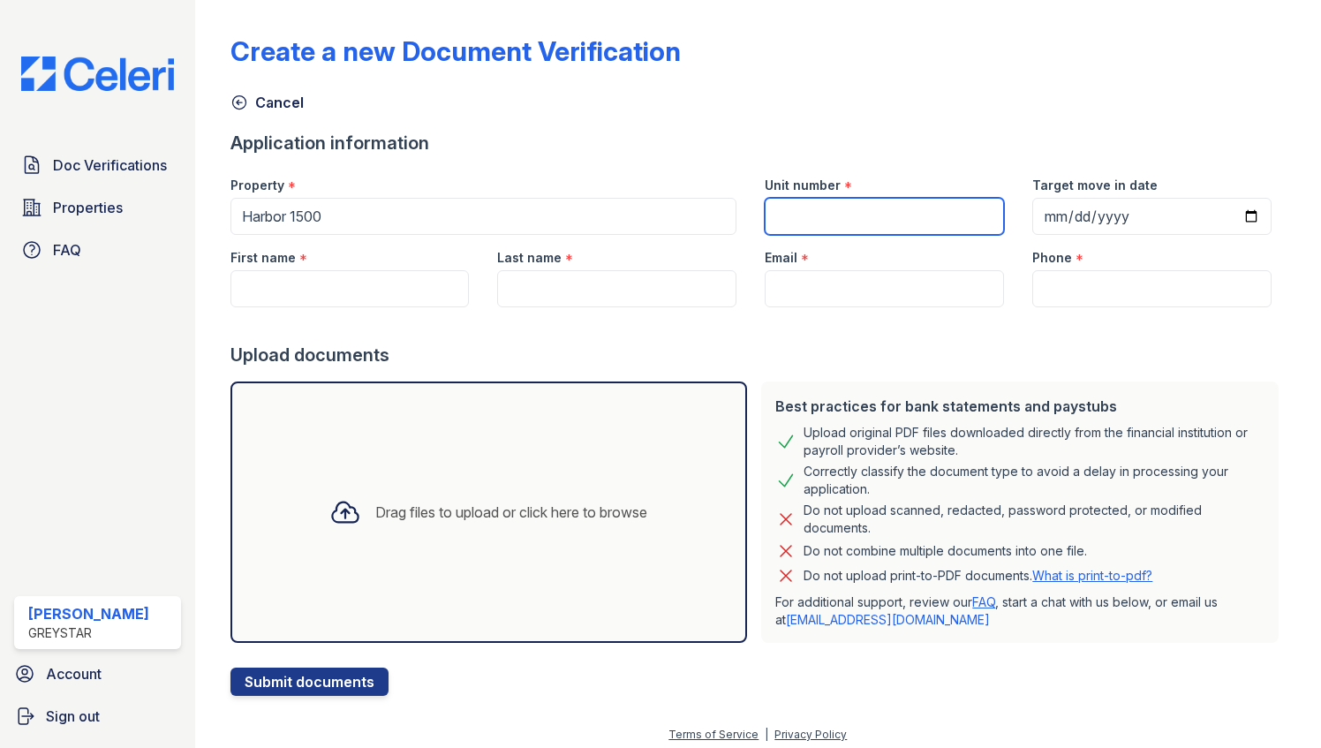
click at [876, 208] on input "Unit number" at bounding box center [884, 216] width 239 height 37
type input "309"
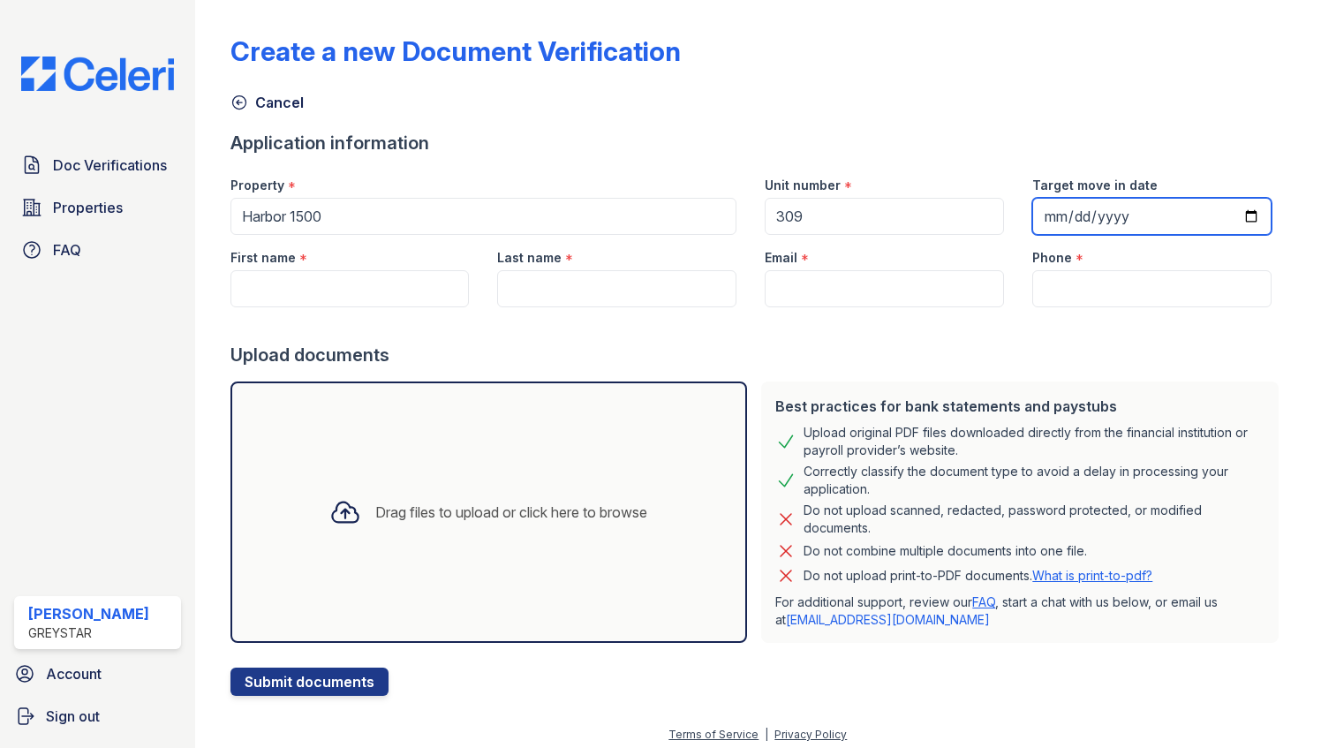
type input "Junyun"
type input "Hu"
type input "[DOMAIN_NAME][EMAIL_ADDRESS][DOMAIN_NAME]"
type input "(872) 296-1160"
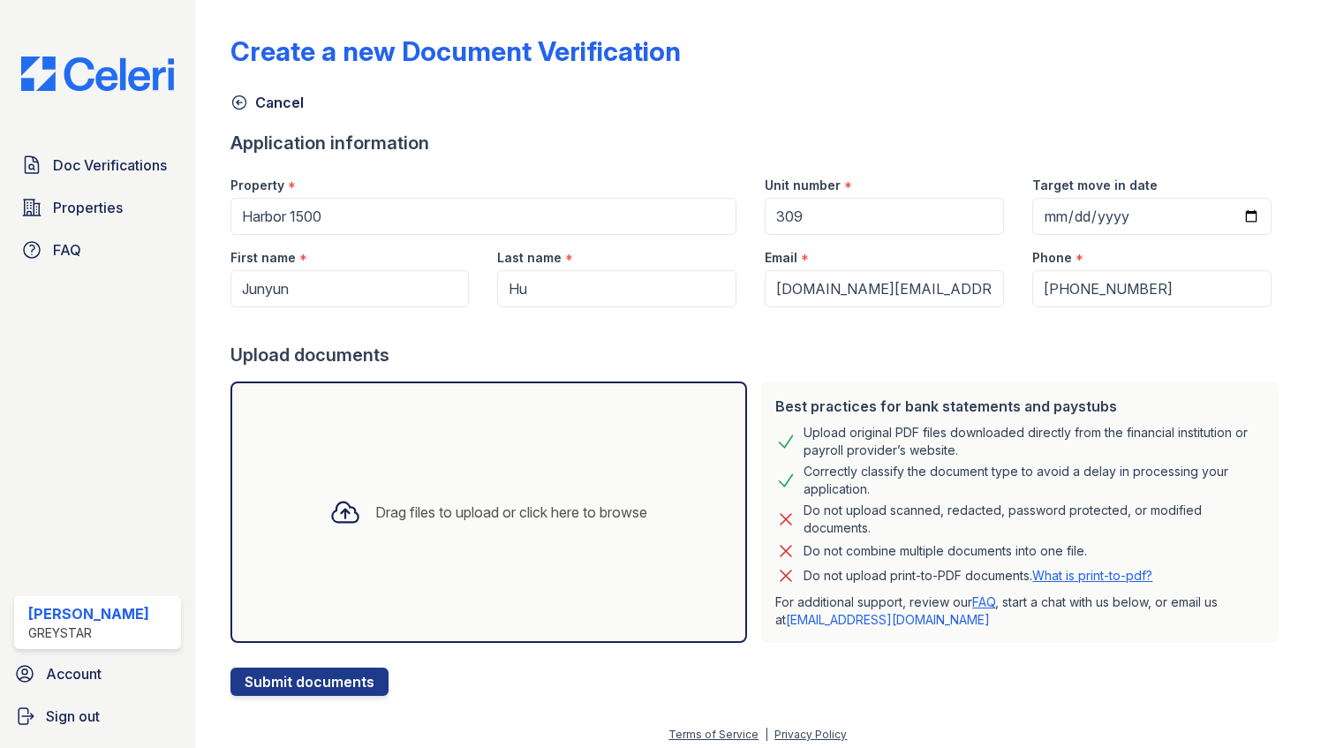
click at [809, 315] on div at bounding box center [758, 324] width 1056 height 35
click at [1264, 205] on div "Target move in date" at bounding box center [1152, 198] width 268 height 72
click at [1233, 215] on input "Target move in date" at bounding box center [1151, 216] width 239 height 37
type input "2025-08-30"
click at [351, 678] on button "Submit documents" at bounding box center [309, 682] width 158 height 28
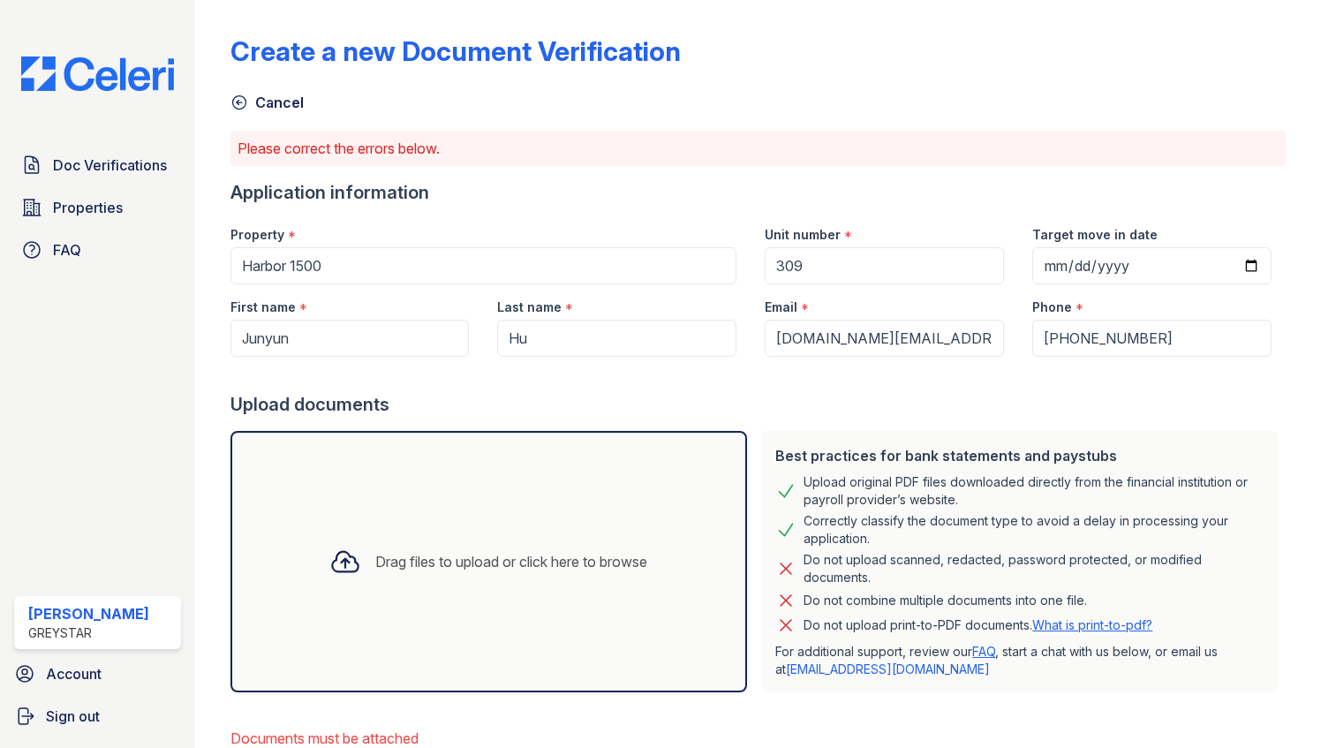
click at [417, 557] on div "Drag files to upload or click here to browse" at bounding box center [511, 561] width 272 height 21
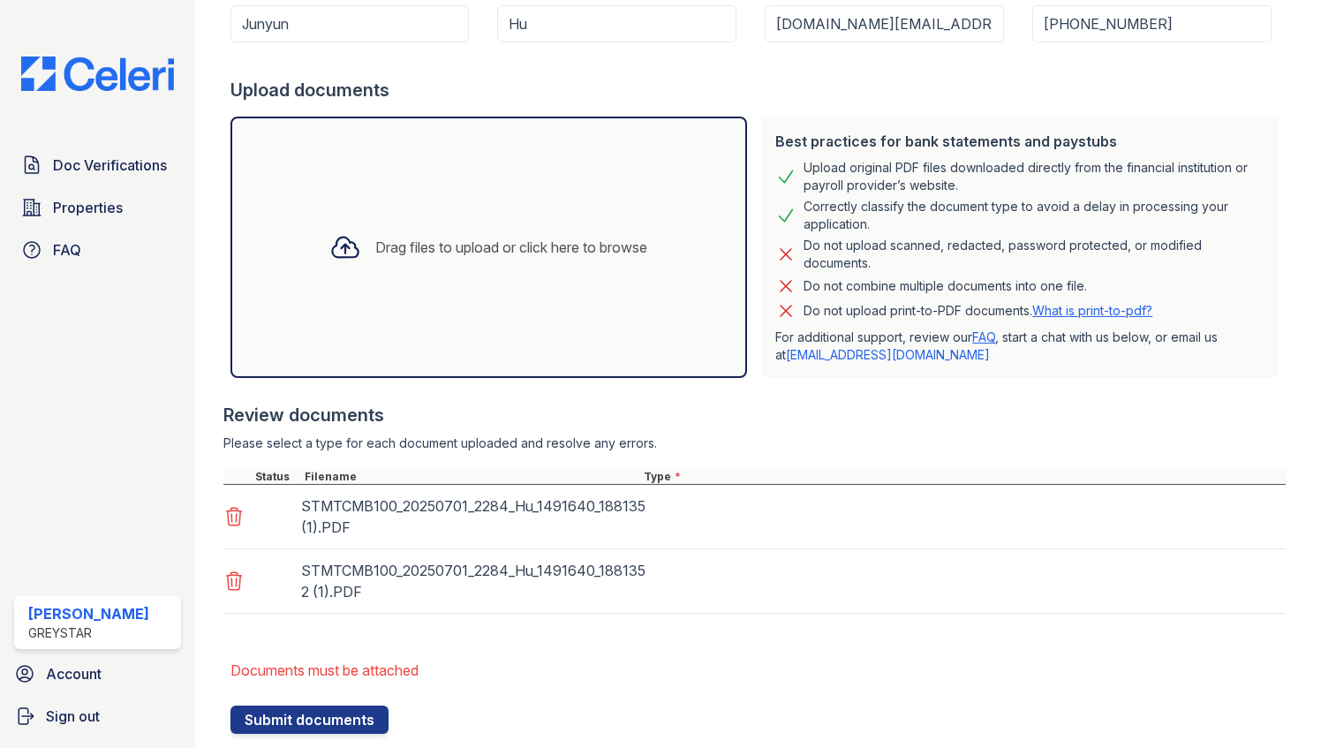
scroll to position [358, 0]
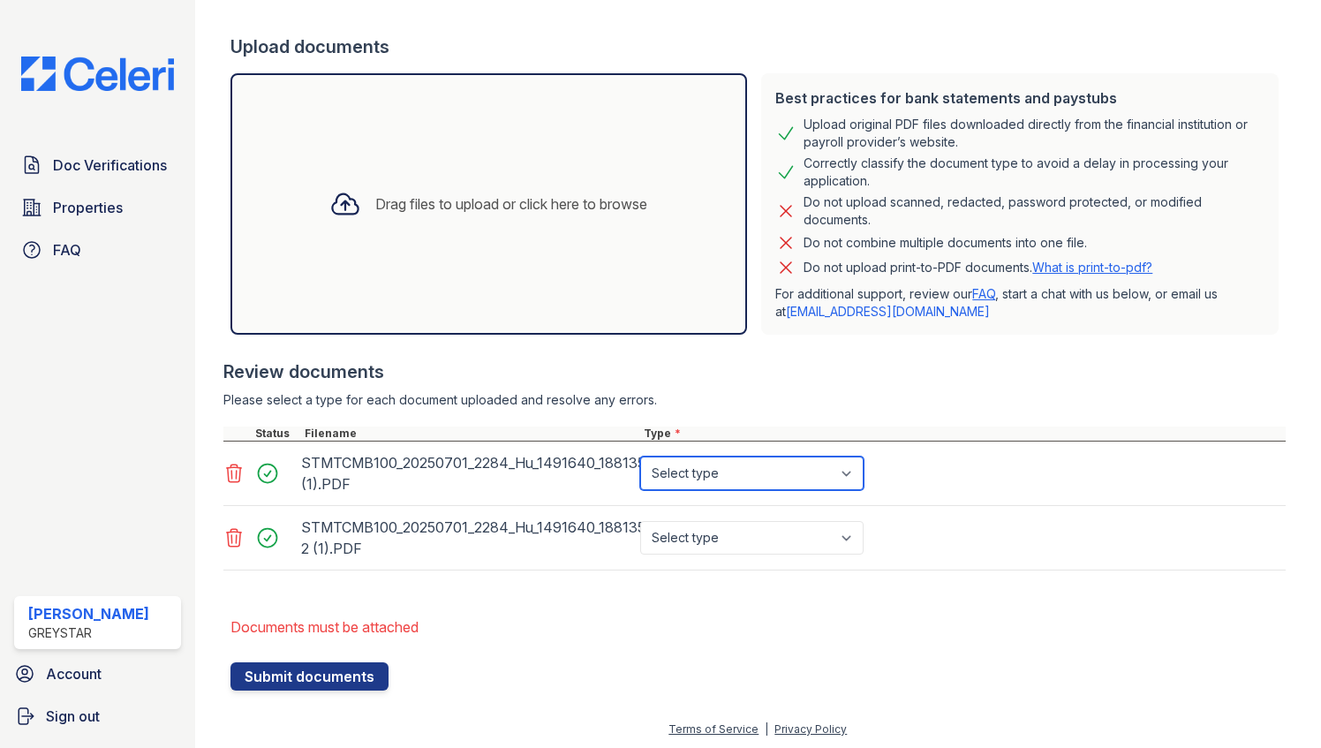
click at [706, 475] on select "Select type Paystub Bank Statement Offer Letter Tax Documents Benefit Award Let…" at bounding box center [751, 474] width 223 height 34
select select "paystub"
click at [640, 457] on select "Select type Paystub Bank Statement Offer Letter Tax Documents Benefit Award Let…" at bounding box center [751, 474] width 223 height 34
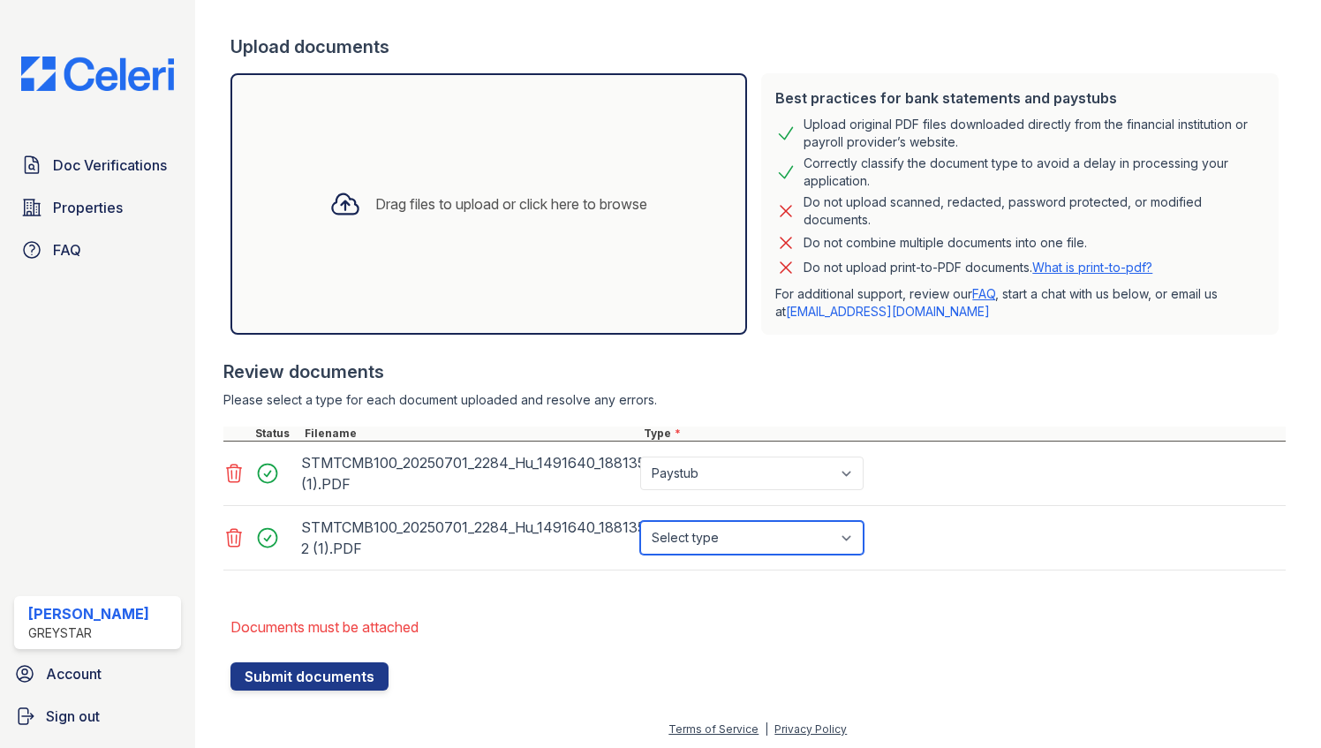
drag, startPoint x: 714, startPoint y: 535, endPoint x: 714, endPoint y: 523, distance: 12.4
click at [714, 533] on select "Select type Paystub Bank Statement Offer Letter Tax Documents Benefit Award Let…" at bounding box center [751, 538] width 223 height 34
select select "paystub"
click at [640, 521] on select "Select type Paystub Bank Statement Offer Letter Tax Documents Benefit Award Let…" at bounding box center [751, 538] width 223 height 34
click at [449, 200] on div "Drag files to upload or click here to browse" at bounding box center [511, 203] width 272 height 21
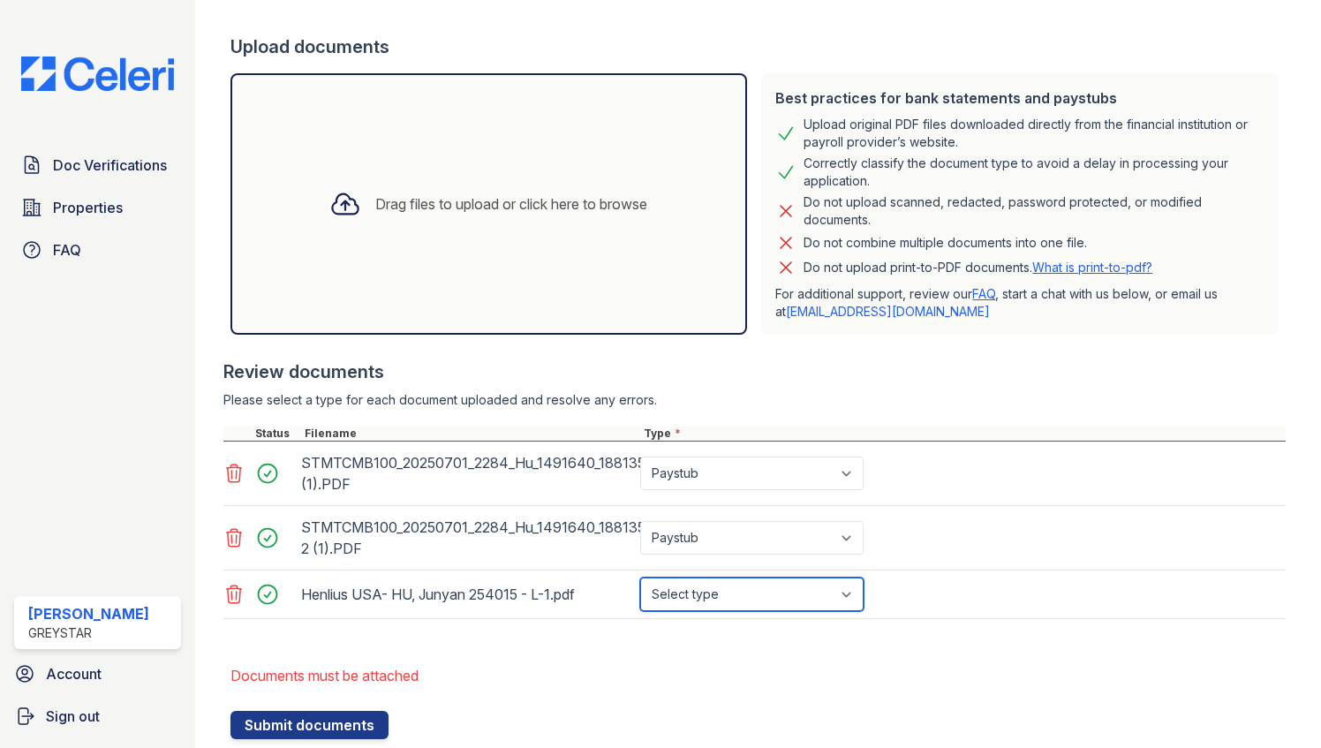
click at [736, 585] on select "Select type Paystub Bank Statement Offer Letter Tax Documents Benefit Award Let…" at bounding box center [751, 595] width 223 height 34
select select "other"
click at [640, 578] on select "Select type Paystub Bank Statement Offer Letter Tax Documents Benefit Award Let…" at bounding box center [751, 595] width 223 height 34
click at [744, 622] on div at bounding box center [754, 628] width 1063 height 18
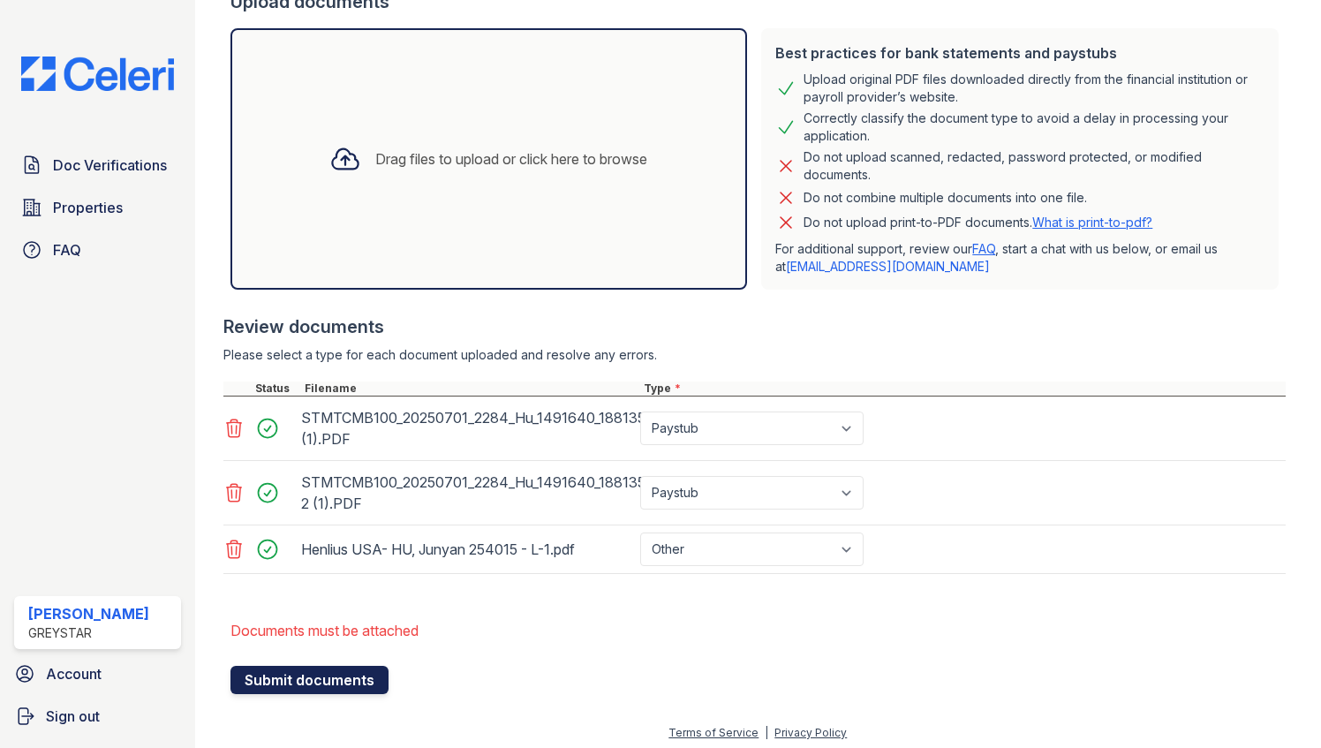
scroll to position [405, 0]
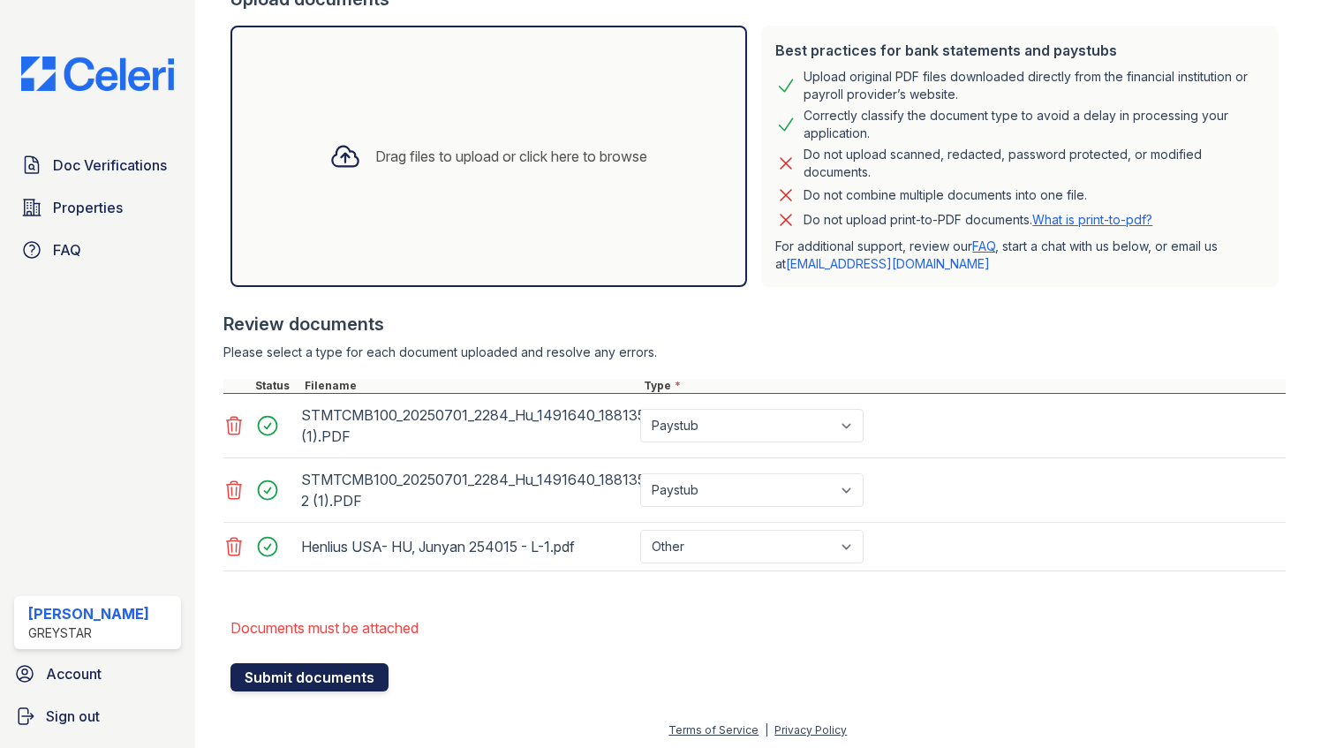
click at [316, 674] on button "Submit documents" at bounding box center [309, 677] width 158 height 28
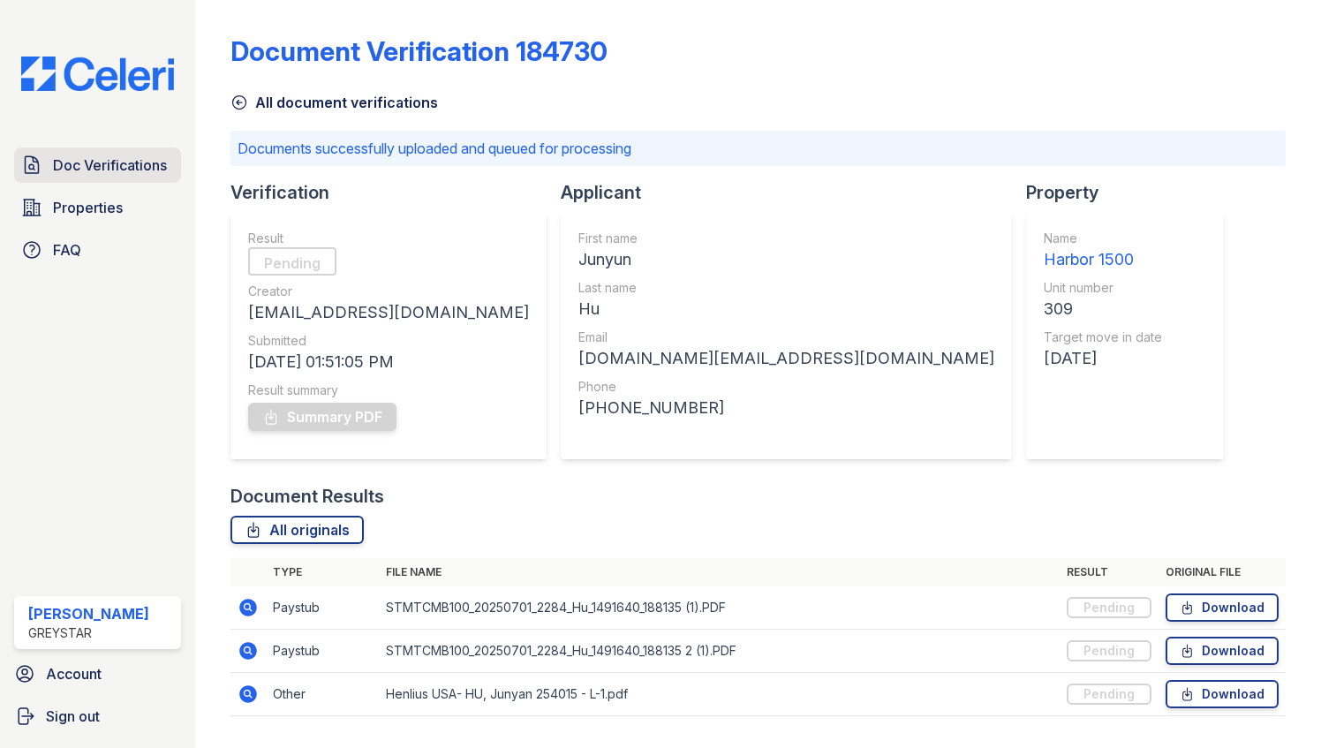
click at [148, 173] on span "Doc Verifications" at bounding box center [110, 165] width 114 height 21
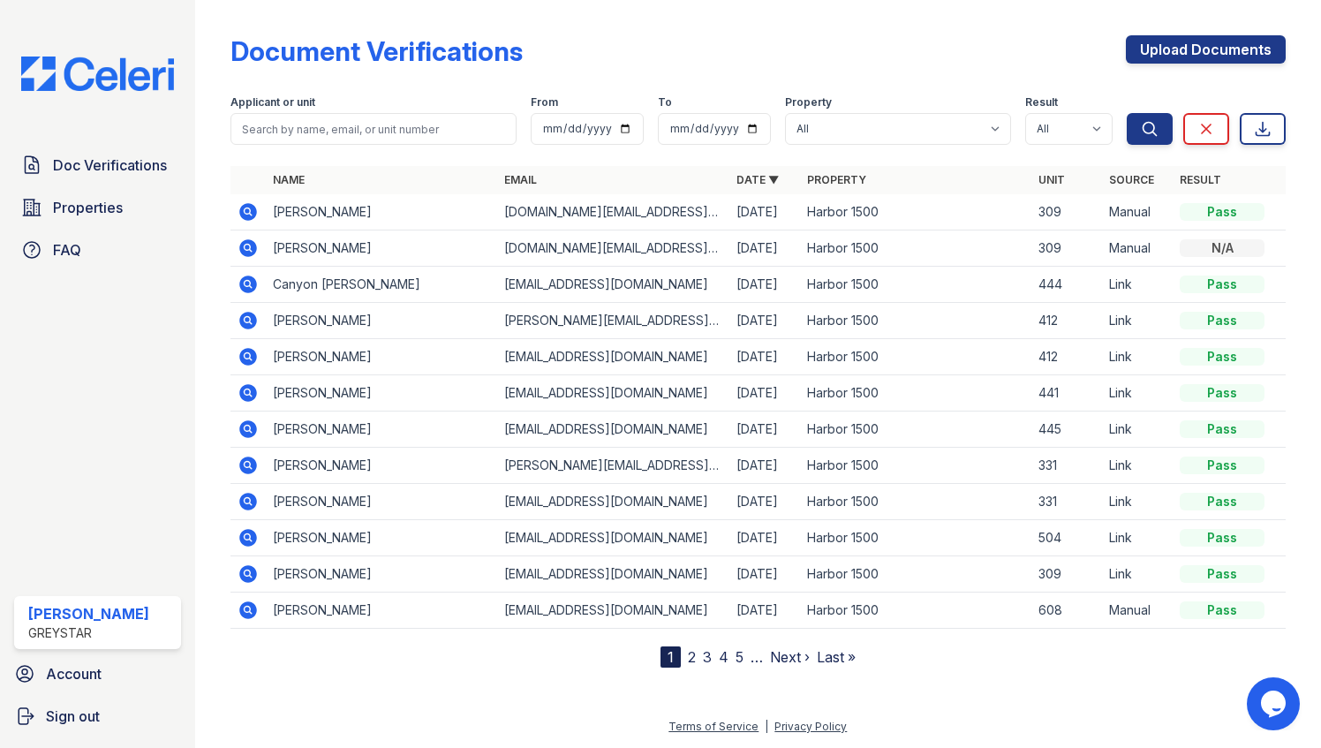
click at [248, 209] on icon at bounding box center [247, 210] width 4 height 4
